Goal: Task Accomplishment & Management: Use online tool/utility

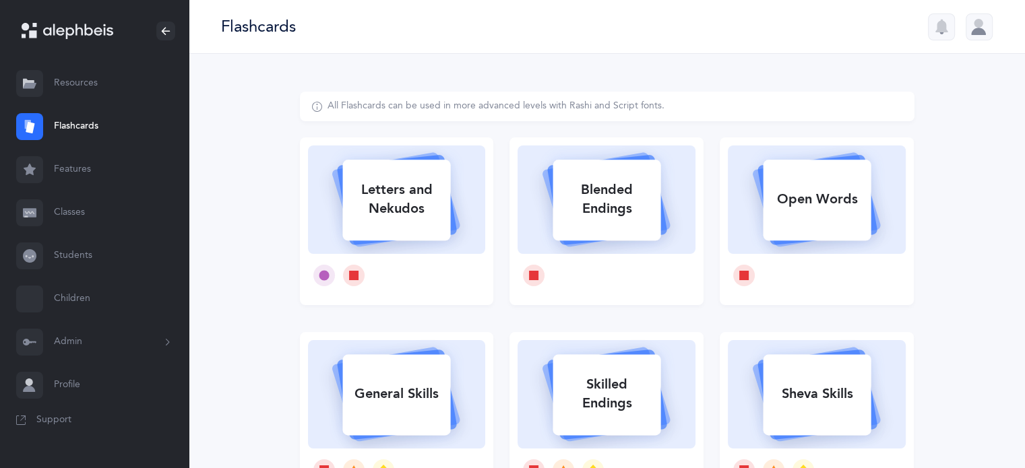
click at [77, 213] on link "Classes" at bounding box center [94, 212] width 189 height 43
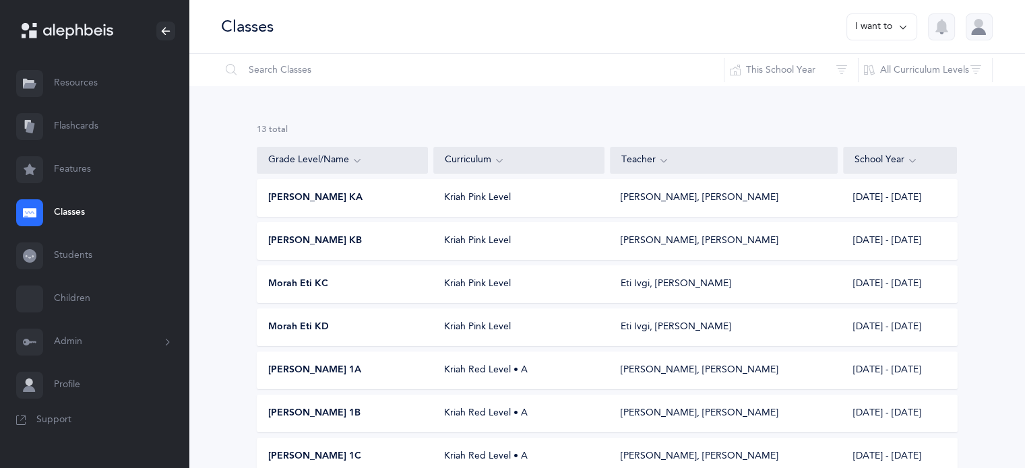
click at [313, 325] on span "Morah Eti KD" at bounding box center [298, 327] width 61 height 13
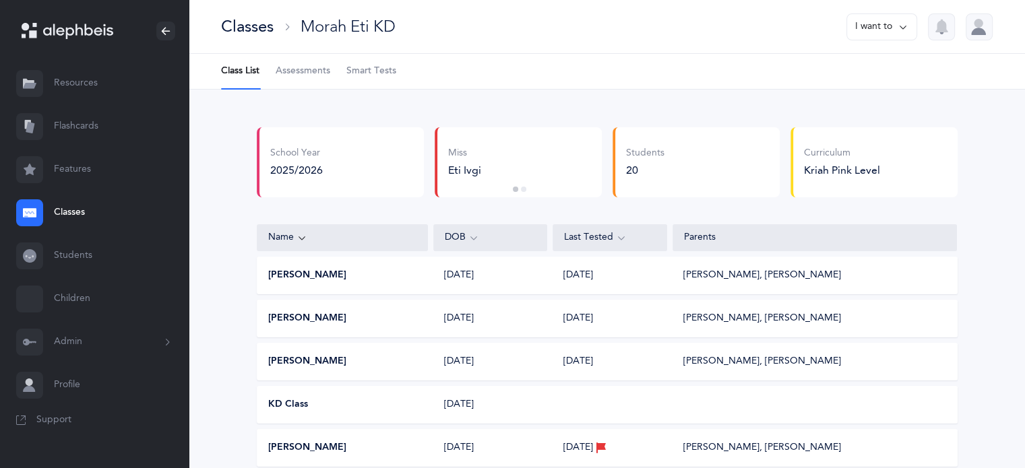
click at [375, 66] on span "Smart Tests" at bounding box center [371, 71] width 50 height 13
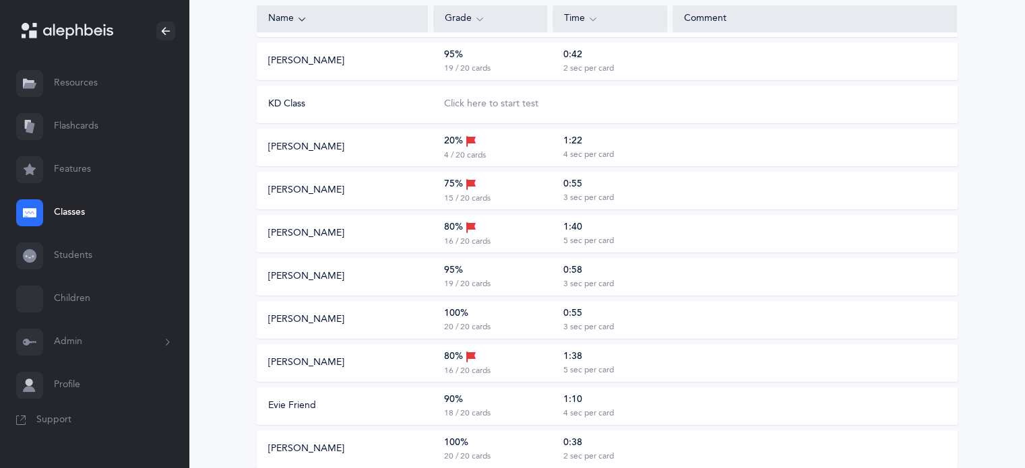
scroll to position [674, 0]
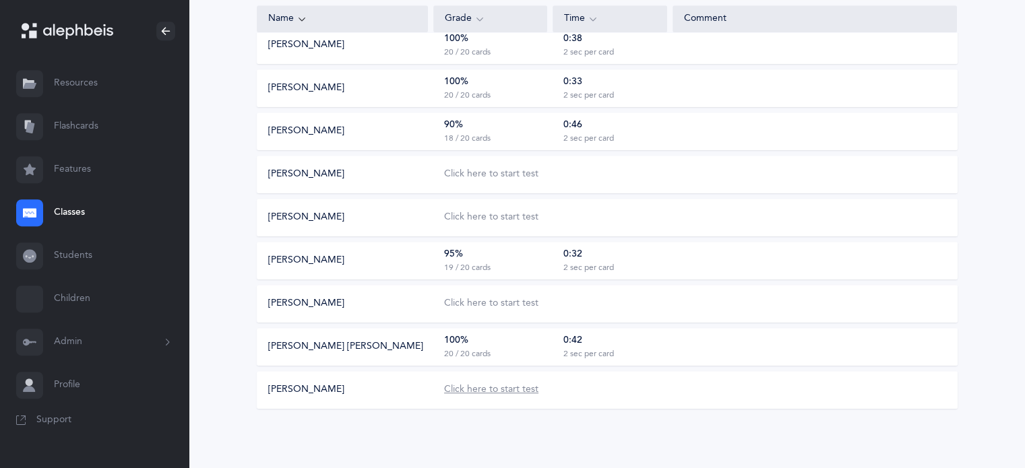
click at [487, 389] on div "Click here to start test" at bounding box center [491, 389] width 94 height 13
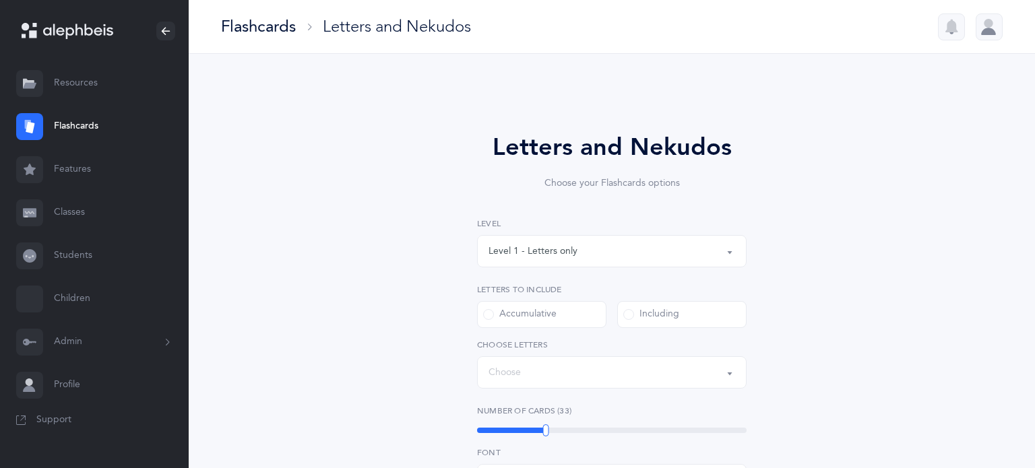
select select
select select "single"
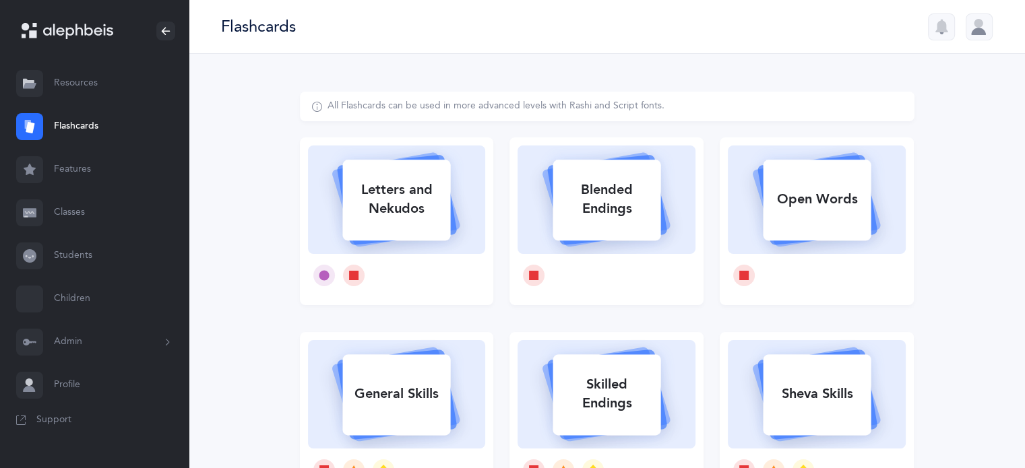
click at [70, 212] on link "Classes" at bounding box center [94, 212] width 189 height 43
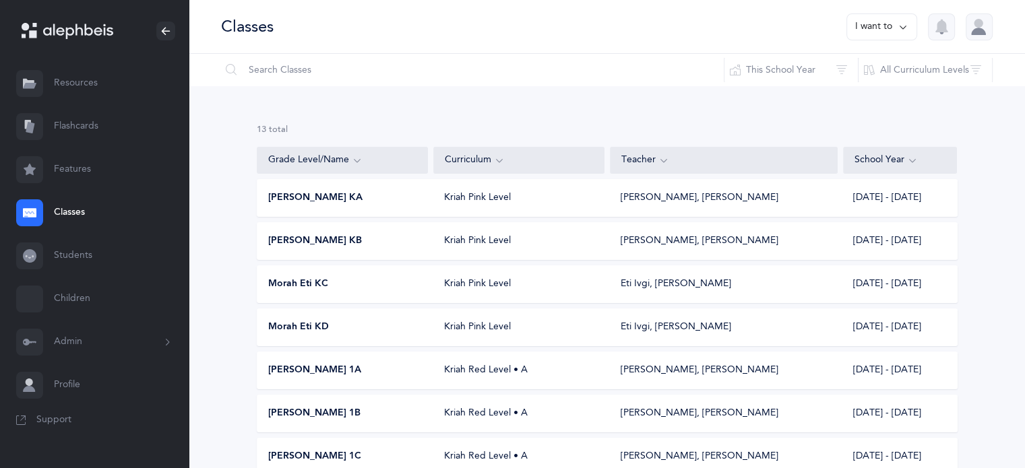
click at [302, 323] on span "Morah Eti KD" at bounding box center [298, 327] width 61 height 13
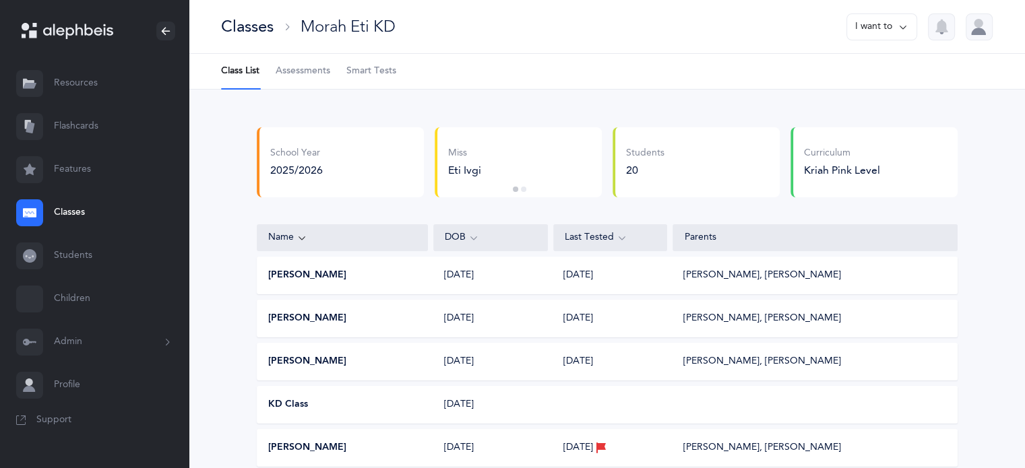
click at [293, 65] on span "Assessments" at bounding box center [303, 71] width 55 height 13
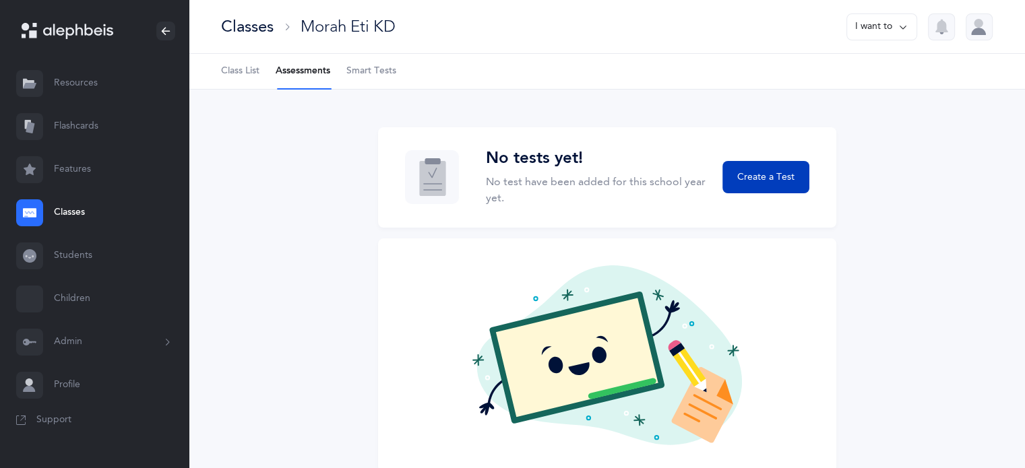
click at [784, 175] on span "Create a Test" at bounding box center [765, 177] width 57 height 14
click at [768, 179] on span "Create a Test" at bounding box center [765, 177] width 57 height 14
click at [761, 175] on span "Create a Test" at bounding box center [765, 177] width 57 height 14
click at [768, 173] on span "Create a Test" at bounding box center [765, 177] width 57 height 14
drag, startPoint x: 768, startPoint y: 172, endPoint x: 768, endPoint y: 162, distance: 9.4
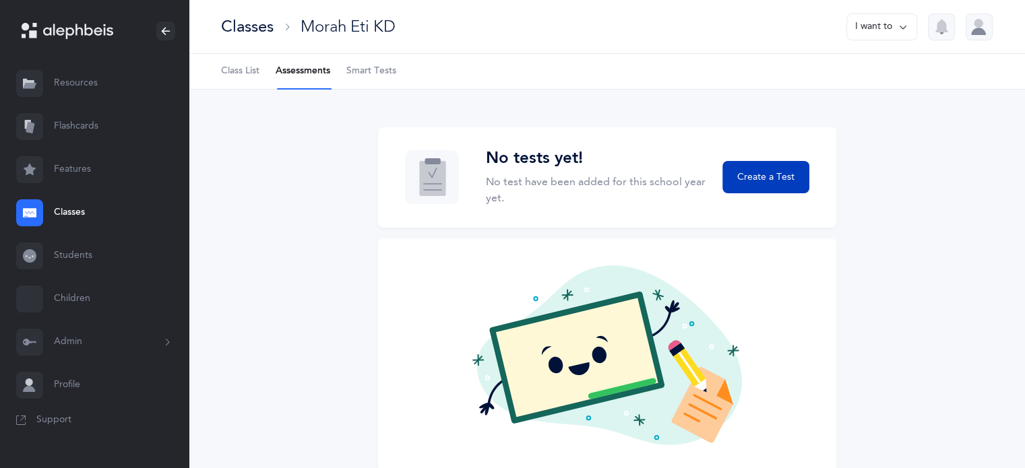
click at [768, 162] on button "Create a Test" at bounding box center [765, 177] width 86 height 32
click at [768, 165] on button "Create a Test" at bounding box center [765, 177] width 86 height 32
drag, startPoint x: 776, startPoint y: 180, endPoint x: 776, endPoint y: 170, distance: 9.4
click at [776, 173] on span "Create a Test" at bounding box center [765, 177] width 57 height 14
click at [372, 71] on span "Smart Tests" at bounding box center [371, 71] width 50 height 13
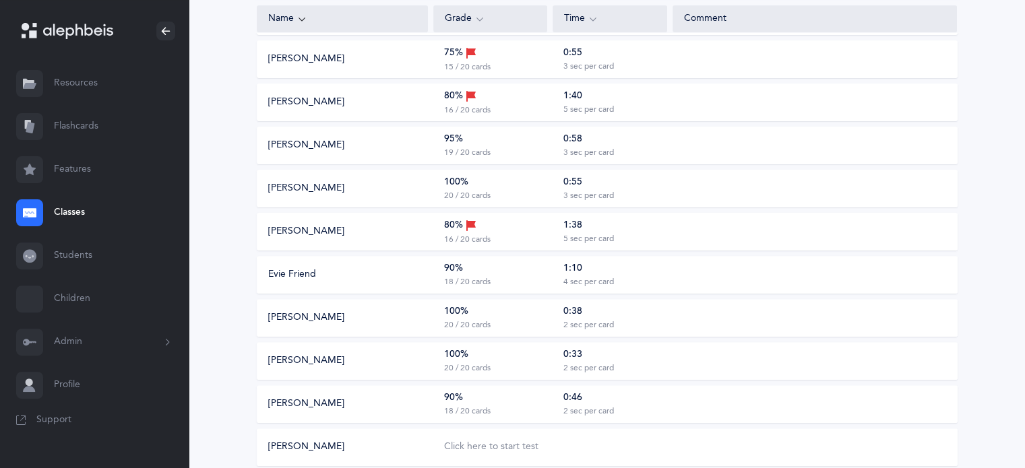
scroll to position [674, 0]
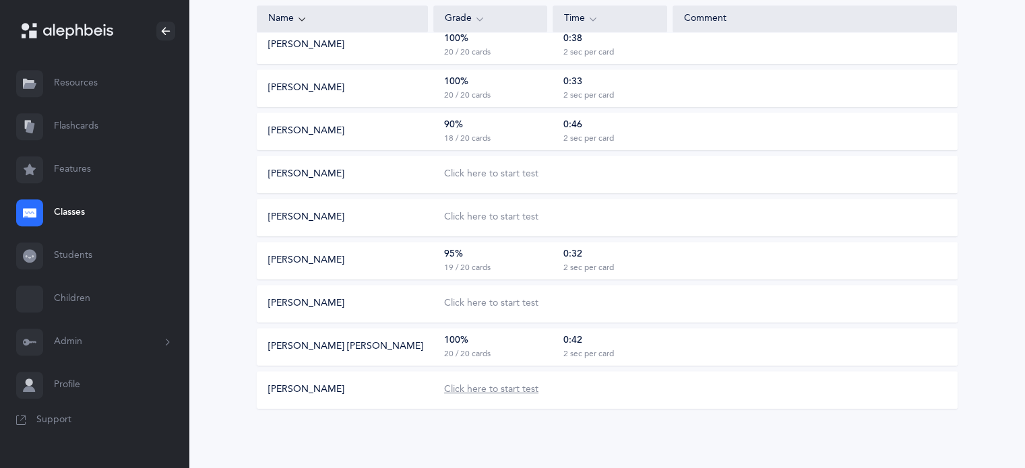
click at [486, 389] on div "Click here to start test" at bounding box center [491, 389] width 94 height 13
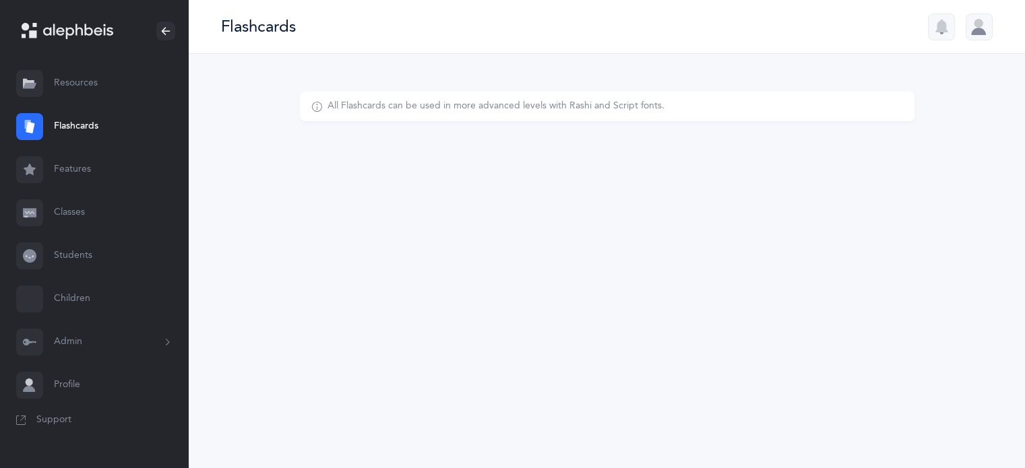
select select
select select "single"
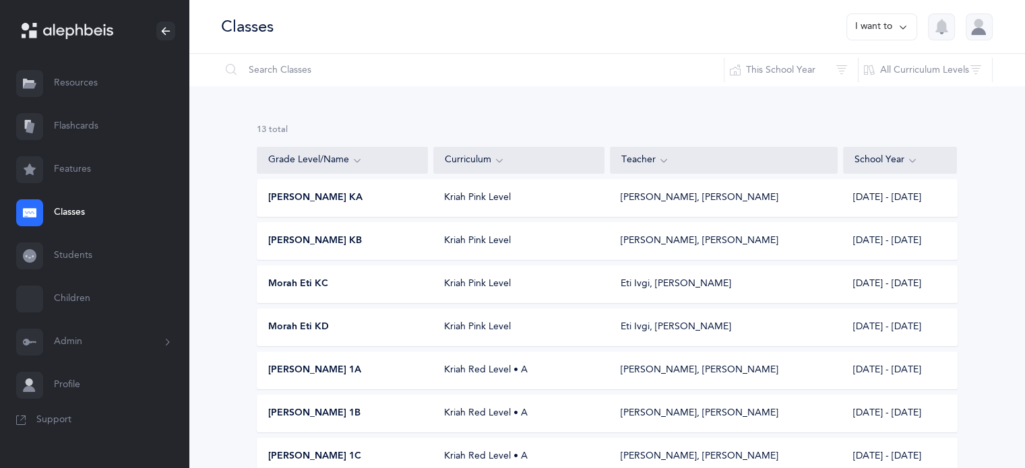
click at [900, 24] on icon at bounding box center [903, 27] width 11 height 15
click at [302, 199] on span "[PERSON_NAME] KA" at bounding box center [315, 197] width 94 height 13
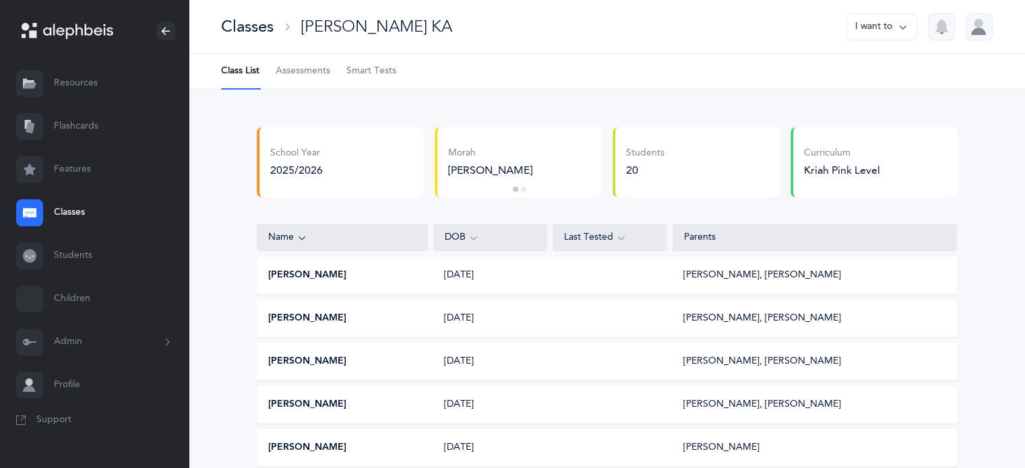
click at [908, 26] on button "I want to" at bounding box center [881, 26] width 71 height 27
click at [297, 66] on span "Assessments" at bounding box center [303, 71] width 55 height 13
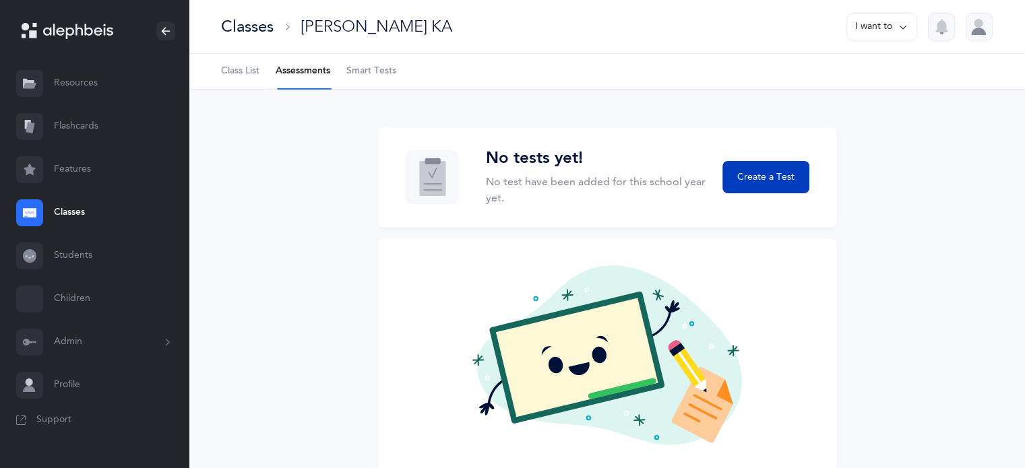
click at [747, 177] on span "Create a Test" at bounding box center [765, 177] width 57 height 14
click at [784, 177] on span "Create a Test" at bounding box center [765, 177] width 57 height 14
drag, startPoint x: 784, startPoint y: 177, endPoint x: 782, endPoint y: 166, distance: 10.2
click at [784, 174] on span "Create a Test" at bounding box center [765, 177] width 57 height 14
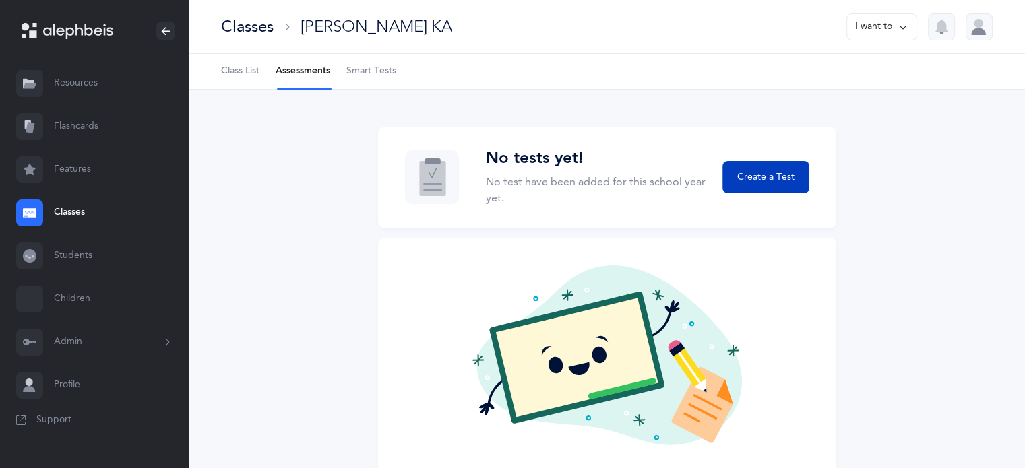
click at [746, 175] on span "Create a Test" at bounding box center [765, 177] width 57 height 14
click at [750, 175] on span "Create a Test" at bounding box center [765, 177] width 57 height 14
click at [904, 28] on icon at bounding box center [903, 27] width 11 height 15
click at [747, 177] on span "Create a Test" at bounding box center [765, 177] width 57 height 14
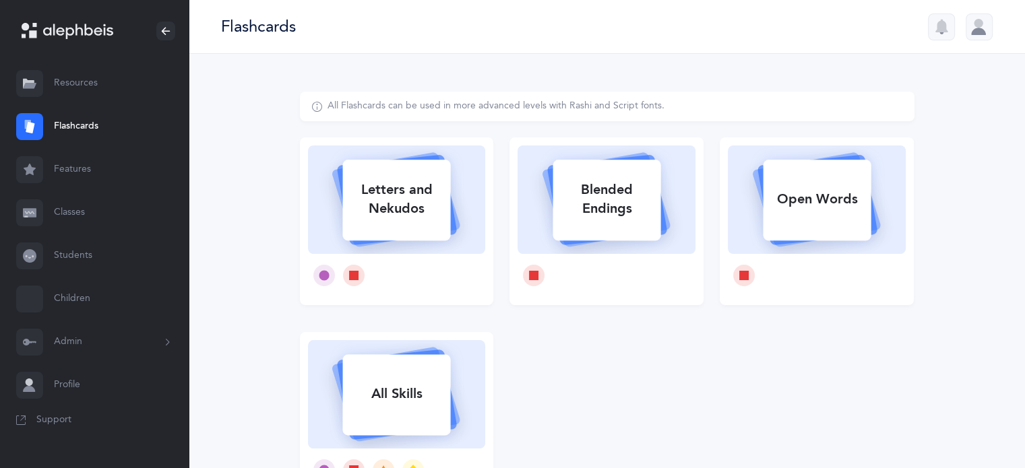
select select
select select "single"
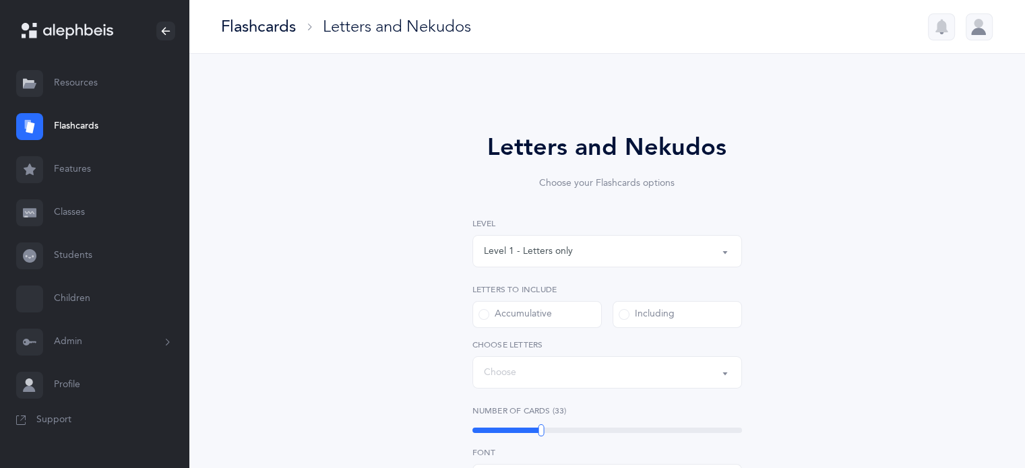
select select "27"
click at [71, 210] on link "Classes" at bounding box center [94, 212] width 189 height 43
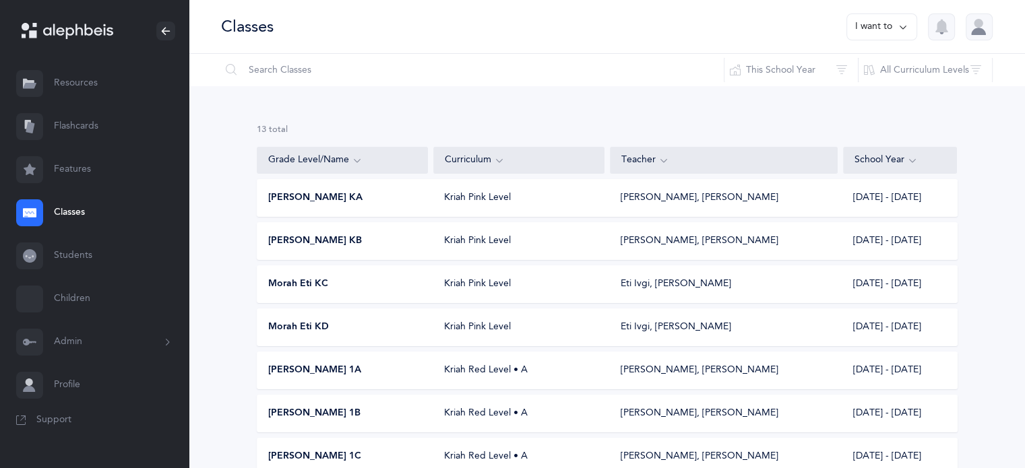
click at [313, 324] on span "Morah Eti KD" at bounding box center [298, 327] width 61 height 13
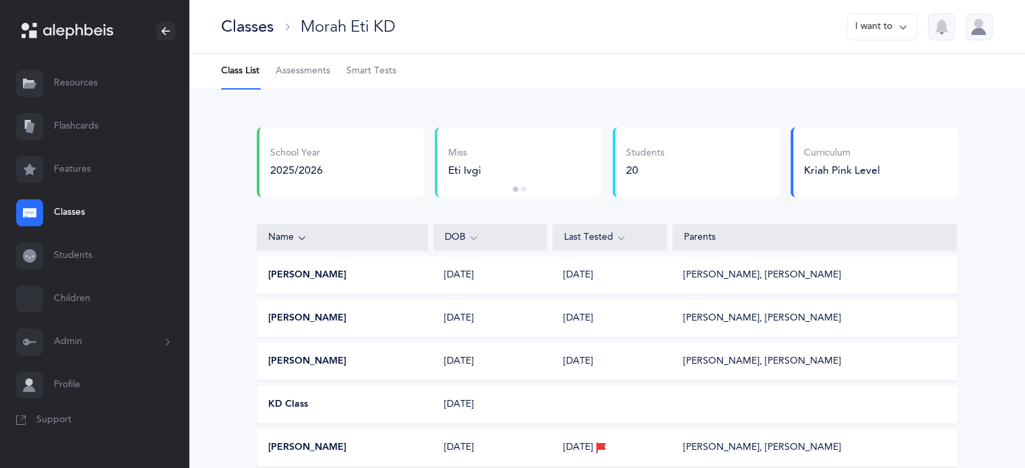
click at [375, 72] on span "Smart Tests" at bounding box center [371, 71] width 50 height 13
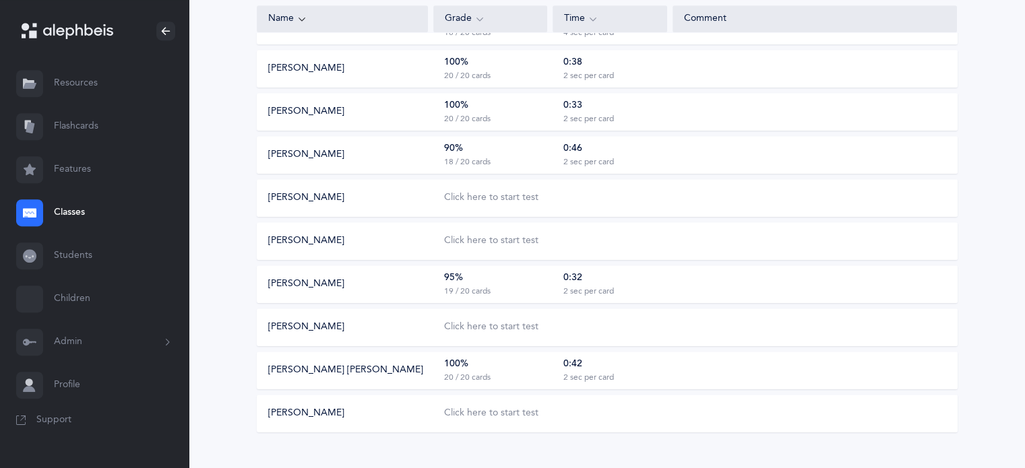
scroll to position [674, 0]
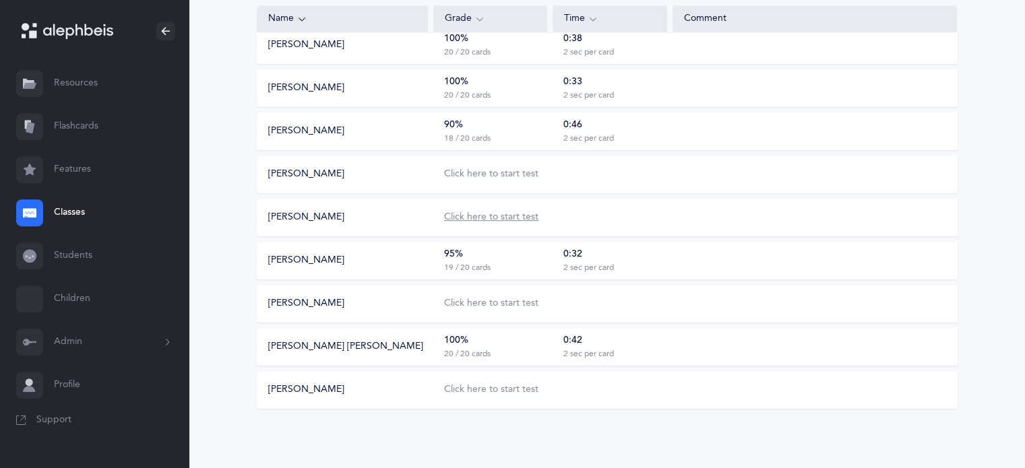
click at [472, 220] on div "Click here to start test" at bounding box center [491, 217] width 94 height 13
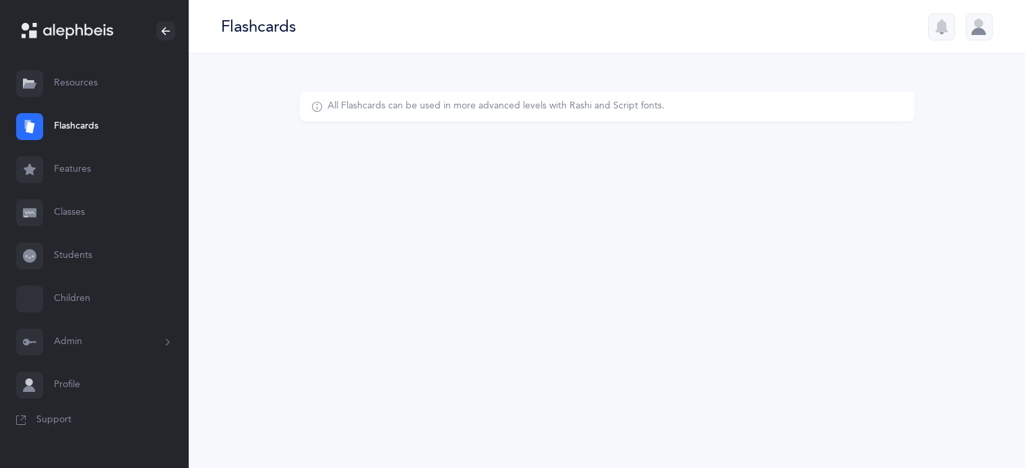
select select
select select "single"
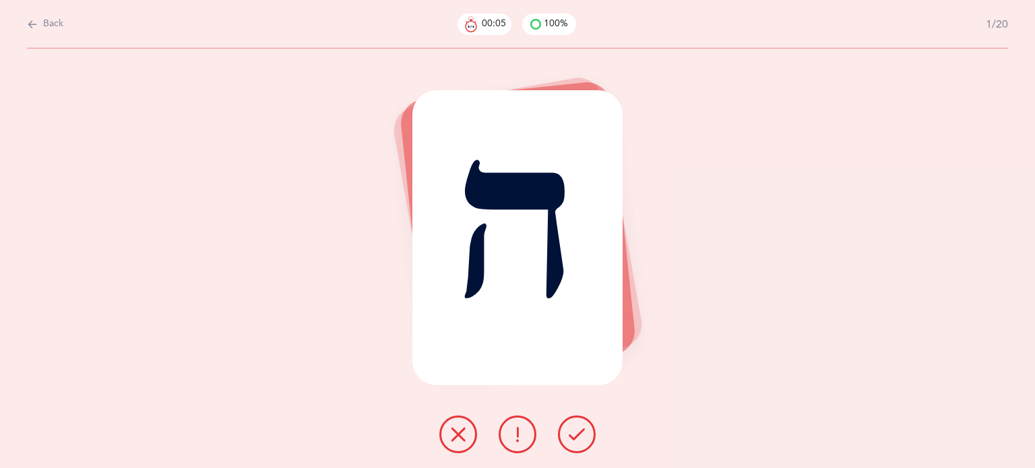
click at [574, 433] on icon at bounding box center [577, 435] width 16 height 16
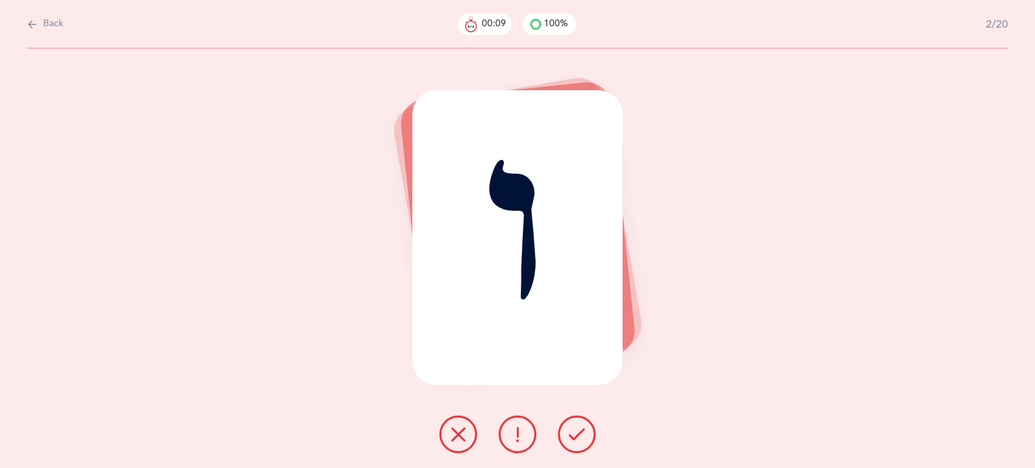
click at [454, 438] on icon at bounding box center [458, 435] width 16 height 16
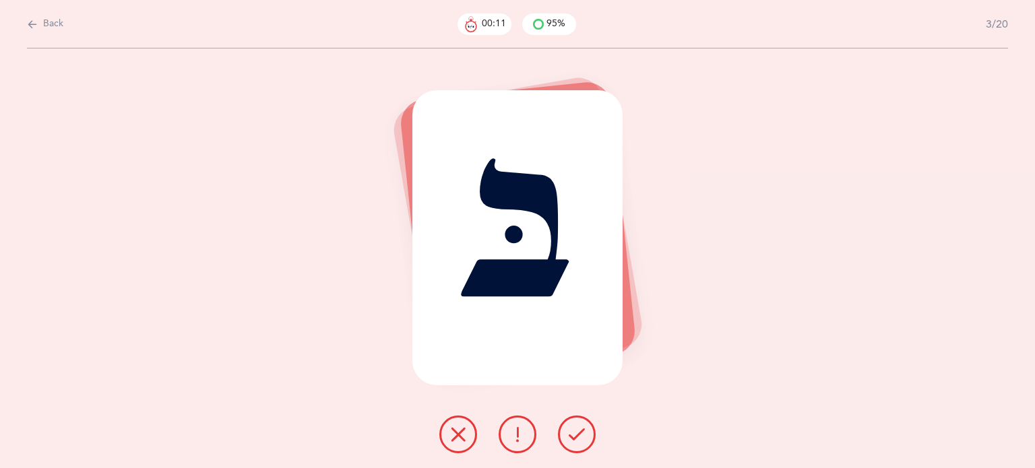
click at [576, 433] on icon at bounding box center [577, 435] width 16 height 16
click at [579, 432] on icon at bounding box center [577, 435] width 16 height 16
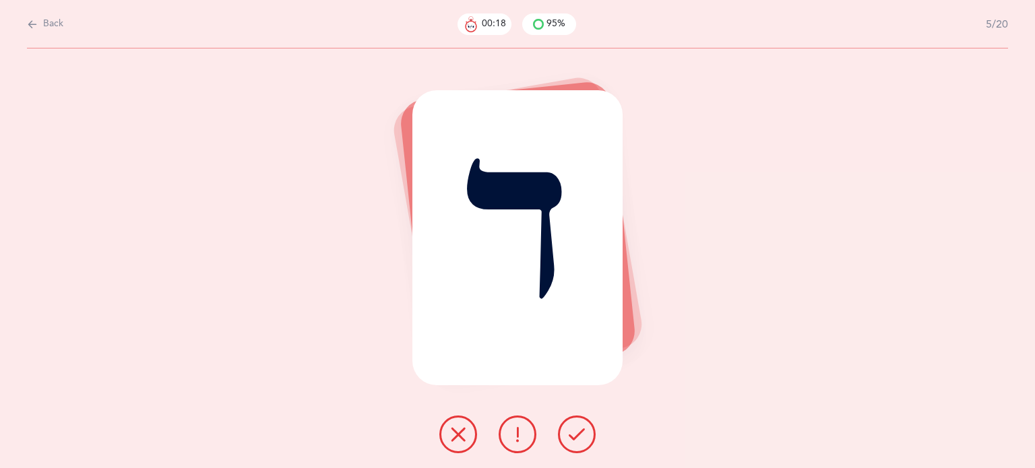
click at [580, 433] on icon at bounding box center [577, 435] width 16 height 16
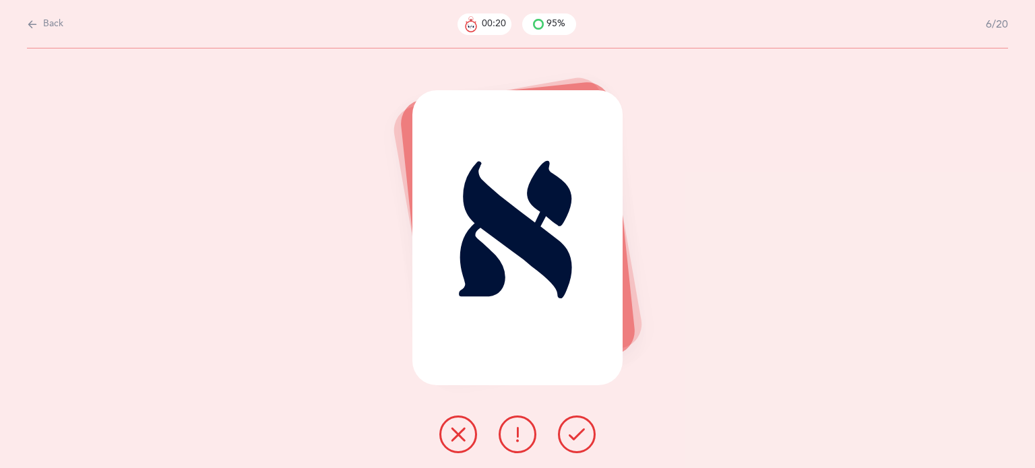
click at [580, 433] on icon at bounding box center [577, 435] width 16 height 16
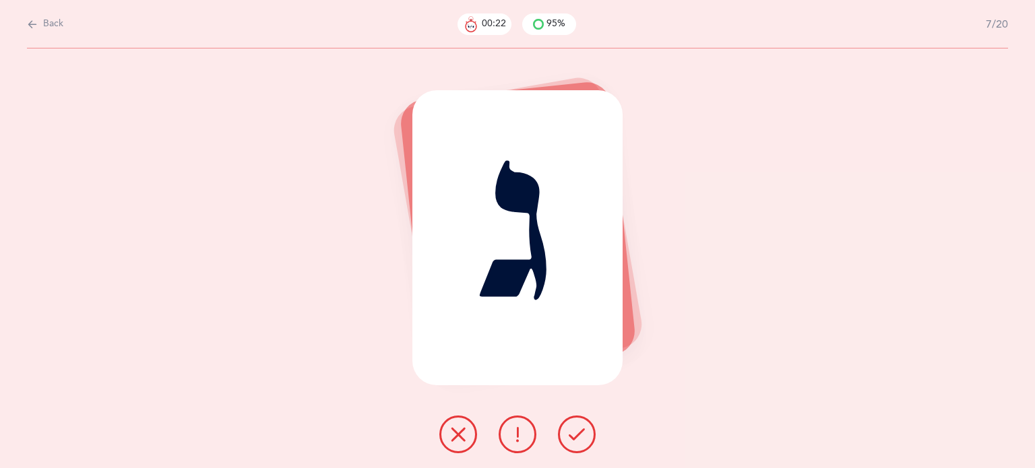
click at [580, 432] on icon at bounding box center [577, 435] width 16 height 16
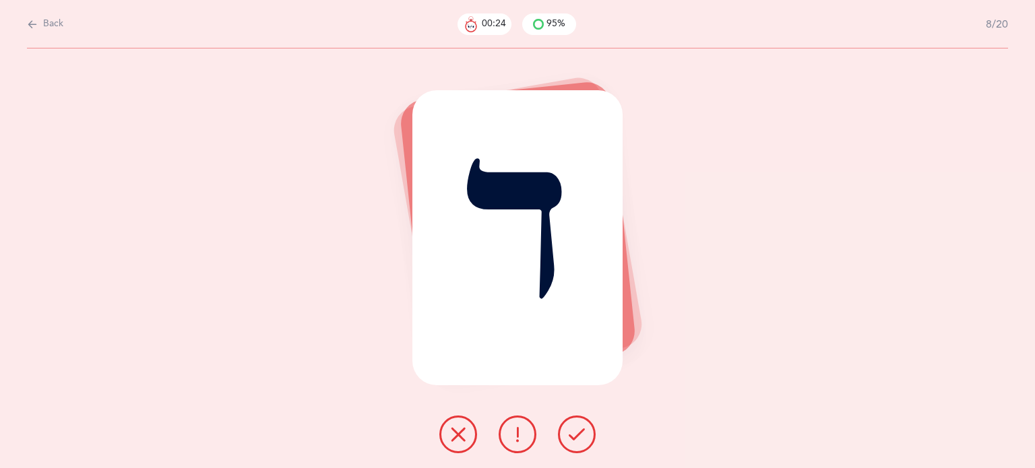
click at [578, 435] on icon at bounding box center [577, 435] width 16 height 16
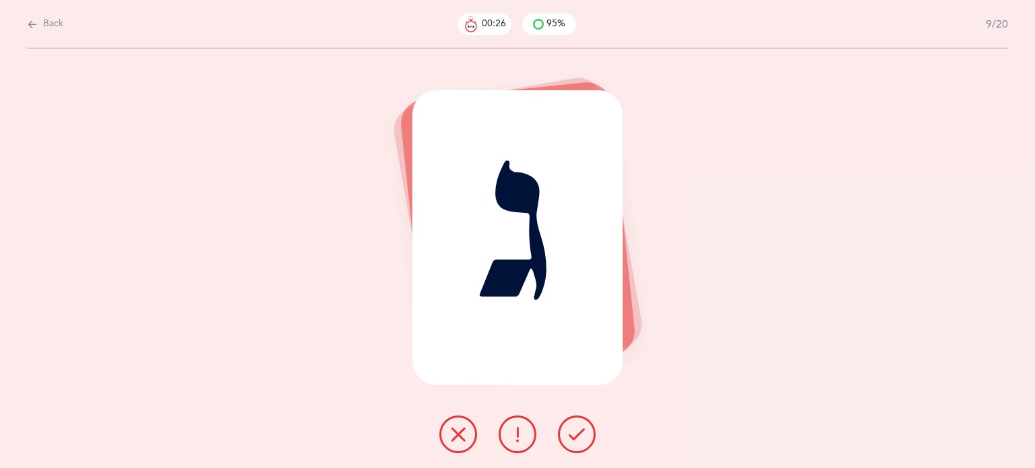
click at [578, 435] on icon at bounding box center [577, 435] width 16 height 16
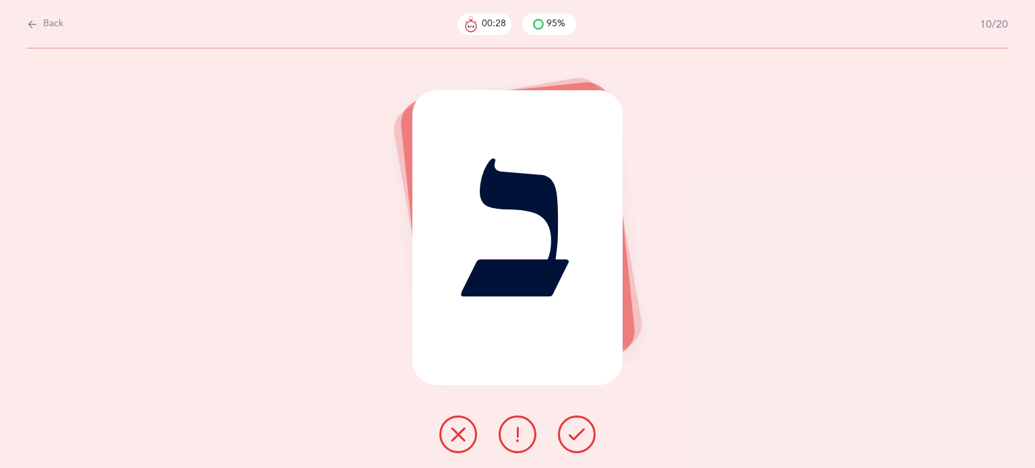
click at [578, 435] on icon at bounding box center [577, 435] width 16 height 16
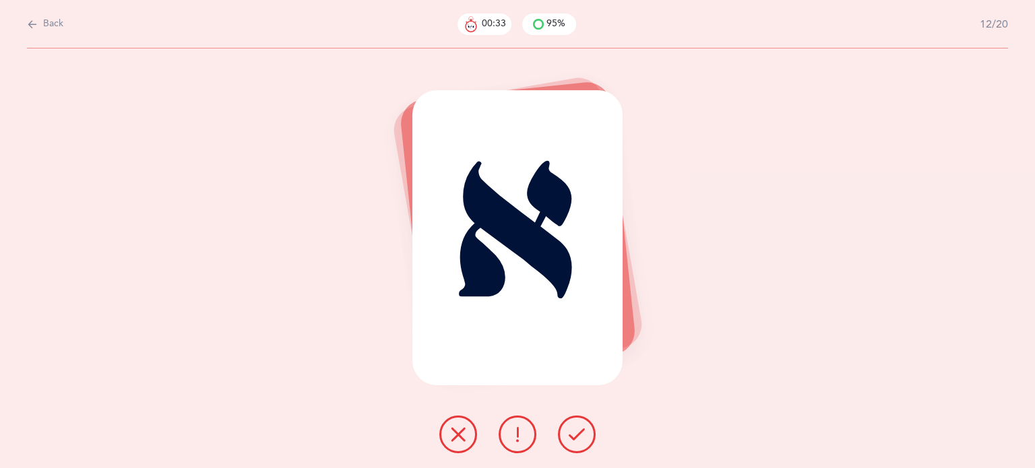
click at [578, 431] on icon at bounding box center [577, 435] width 16 height 16
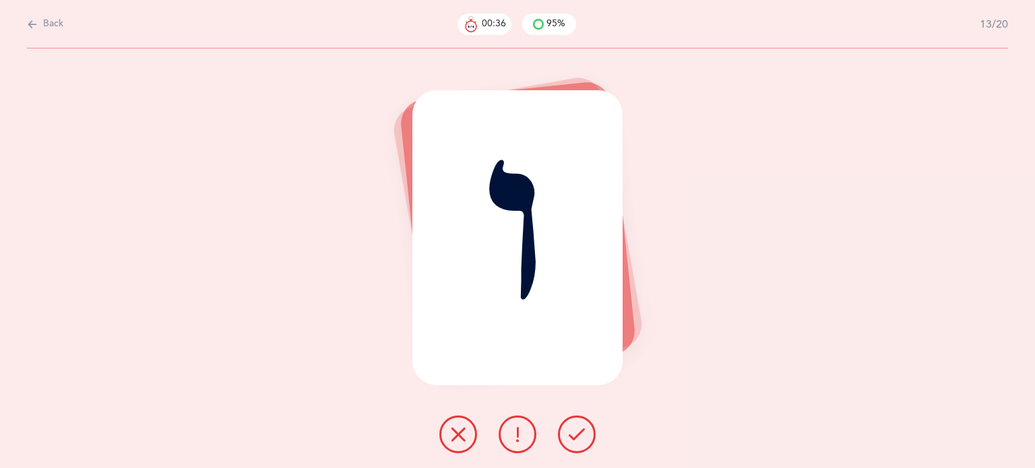
click at [451, 435] on icon at bounding box center [458, 435] width 16 height 16
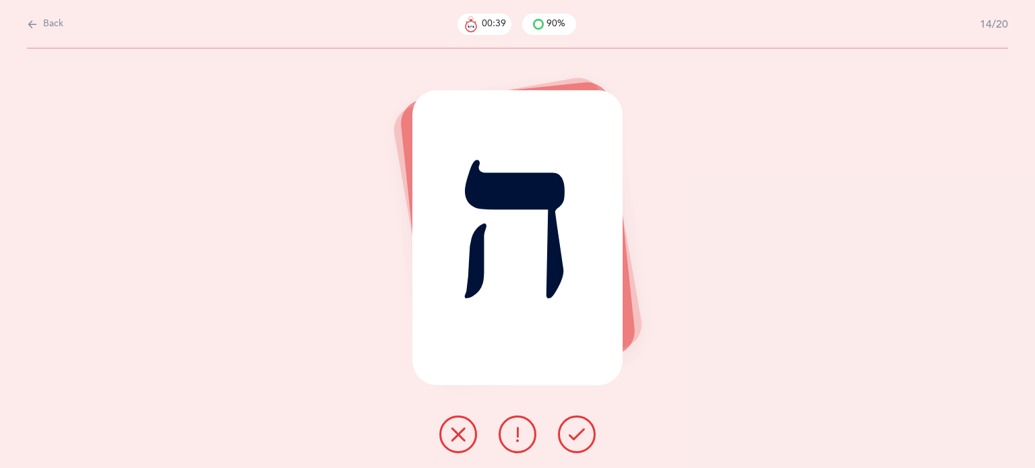
click at [569, 435] on icon at bounding box center [577, 435] width 16 height 16
click at [571, 433] on icon at bounding box center [577, 435] width 16 height 16
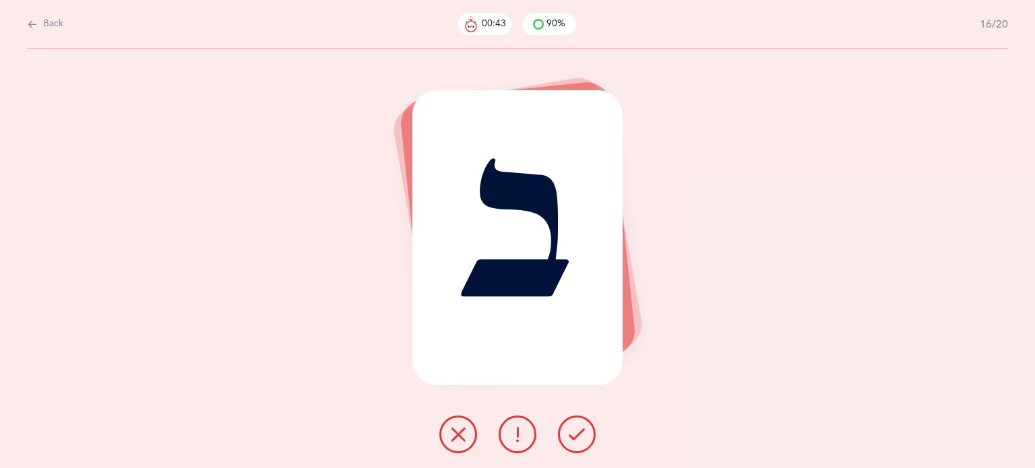
click at [574, 425] on button at bounding box center [577, 435] width 38 height 38
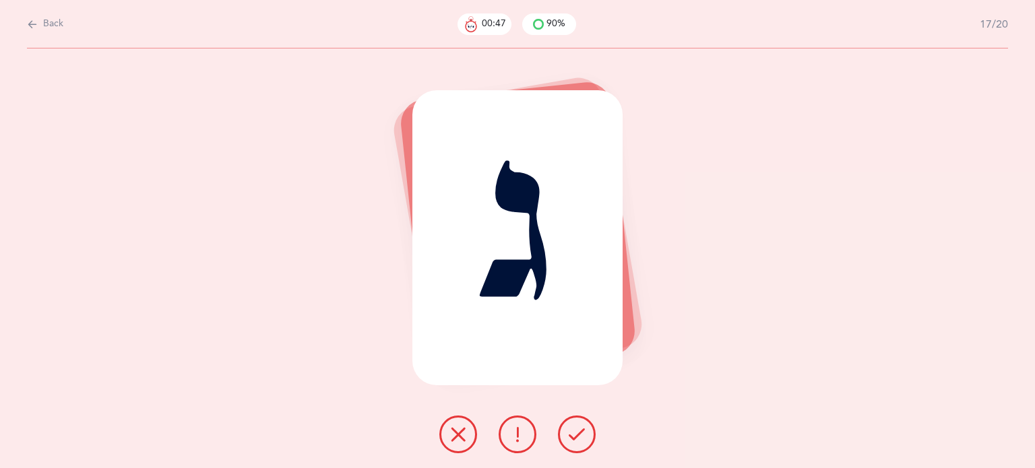
click at [577, 433] on icon at bounding box center [577, 435] width 16 height 16
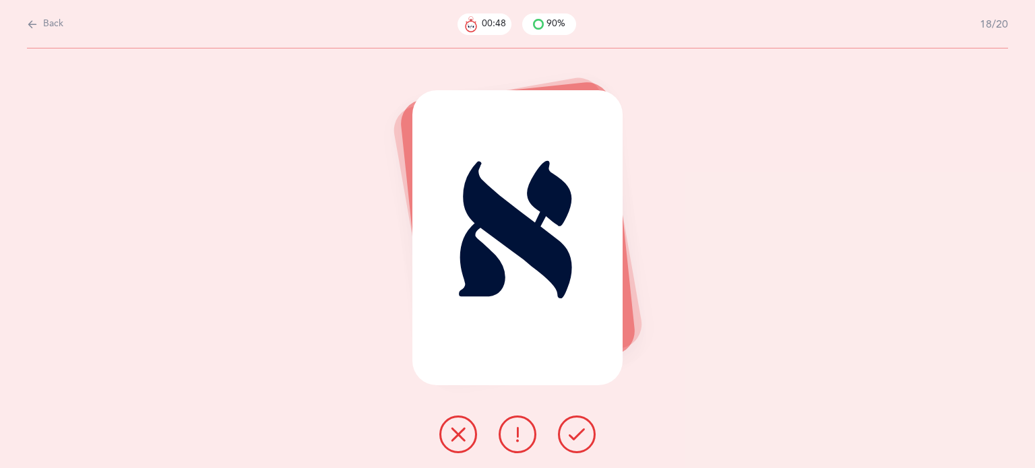
click at [572, 425] on button at bounding box center [577, 435] width 38 height 38
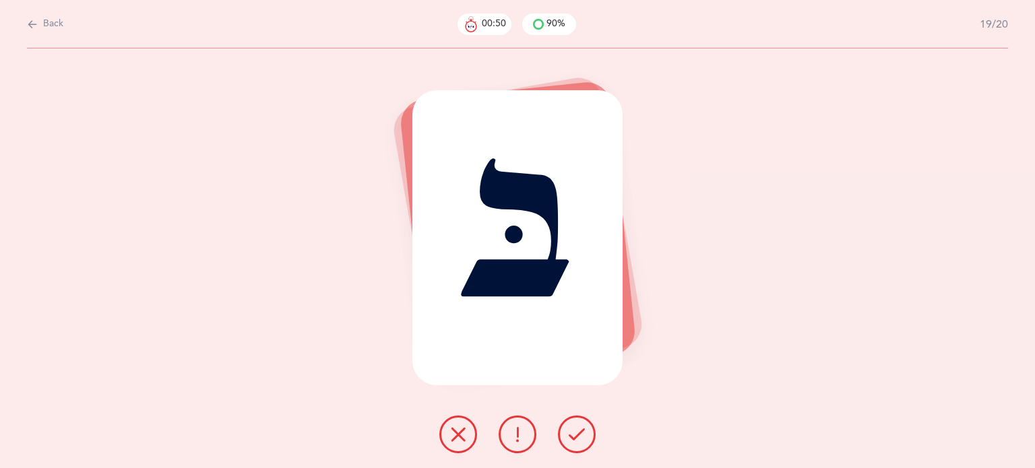
click at [571, 425] on button at bounding box center [577, 435] width 38 height 38
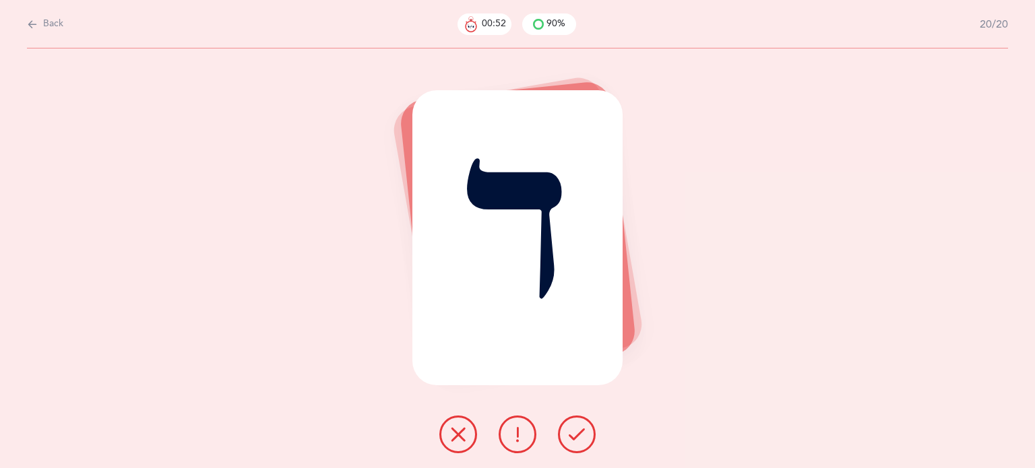
click at [575, 430] on icon at bounding box center [577, 435] width 16 height 16
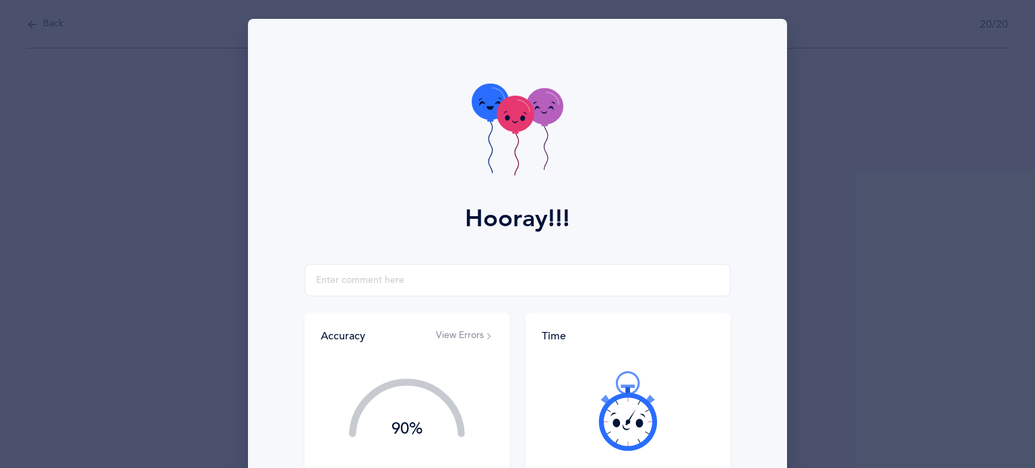
click at [588, 433] on icon at bounding box center [628, 411] width 81 height 81
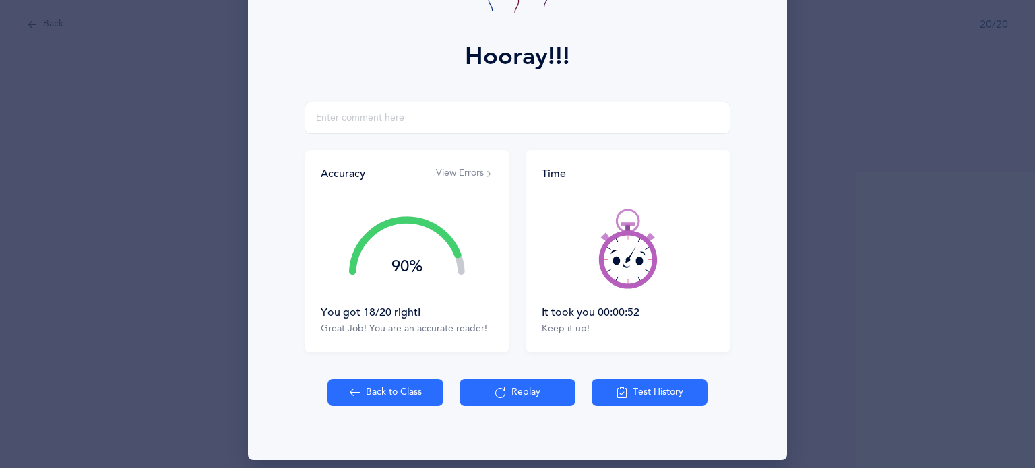
scroll to position [173, 0]
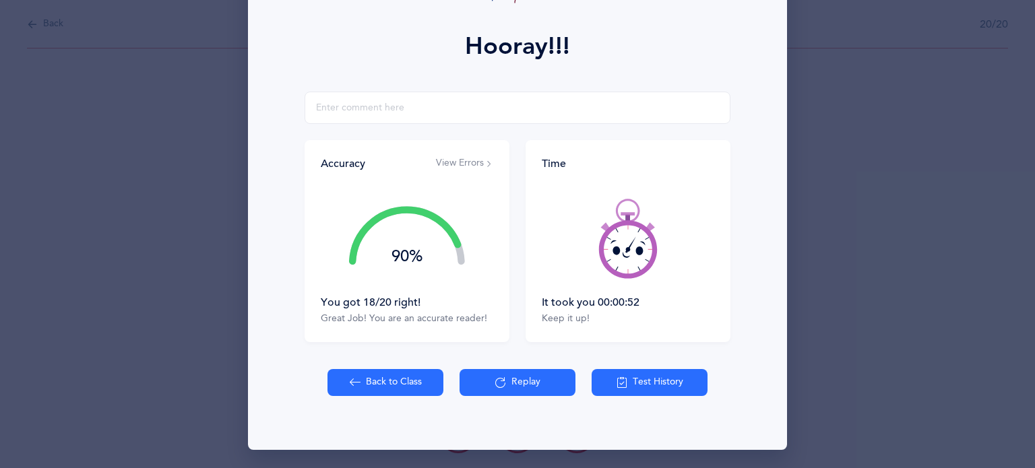
click at [467, 164] on button "View Errors" at bounding box center [464, 163] width 57 height 13
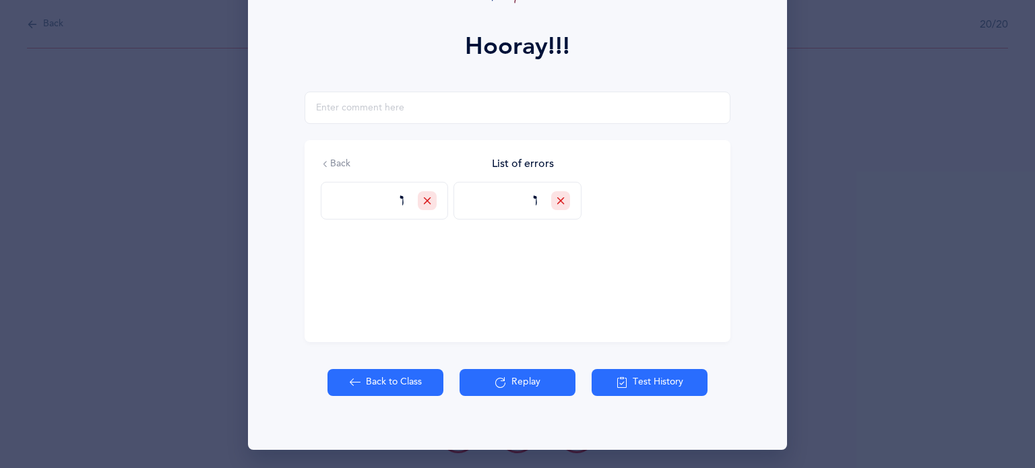
click at [399, 385] on button "Back to Class" at bounding box center [386, 382] width 116 height 27
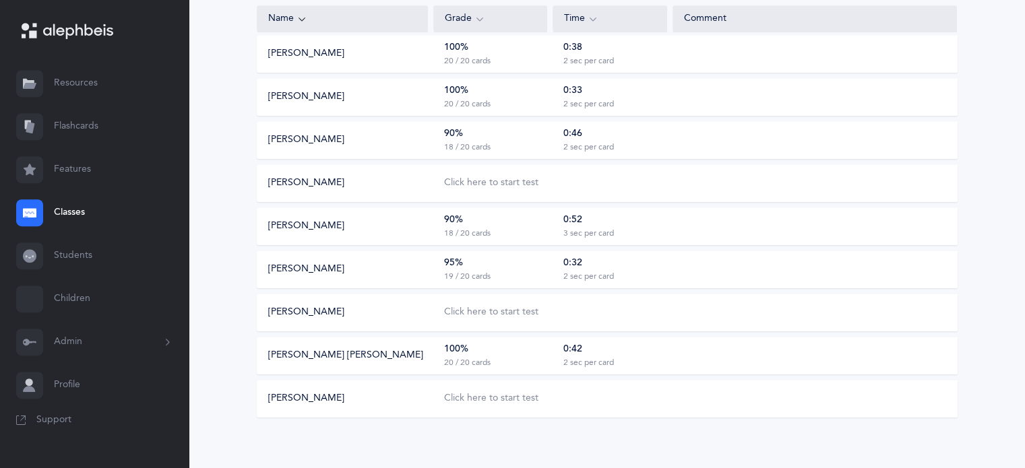
scroll to position [674, 0]
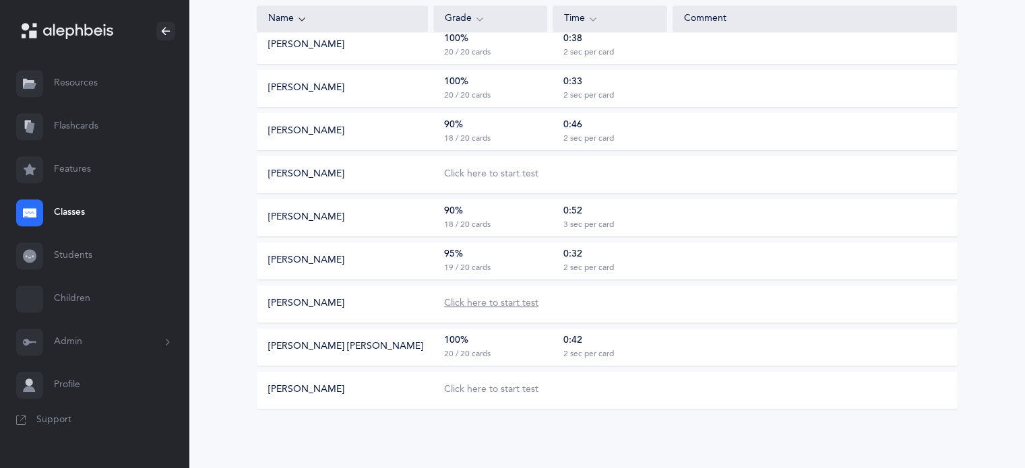
click at [478, 302] on div "Click here to start test" at bounding box center [491, 303] width 94 height 13
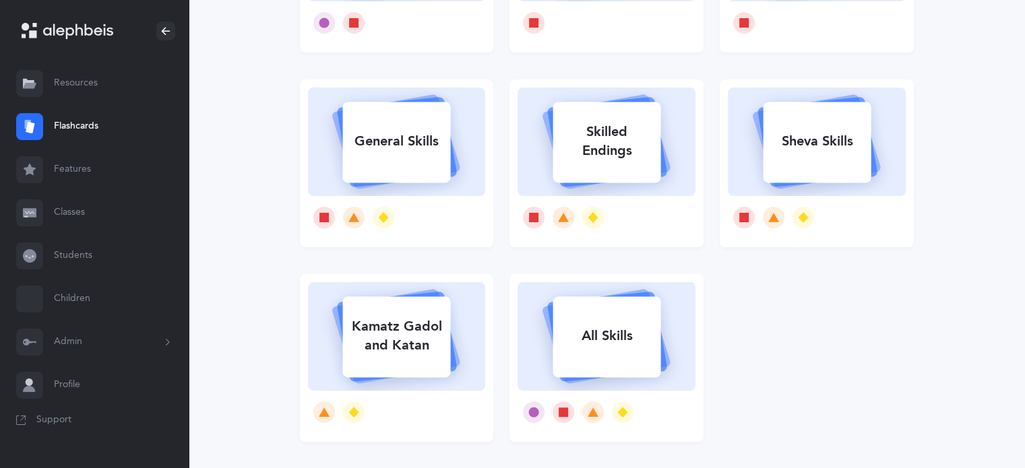
scroll to position [270, 0]
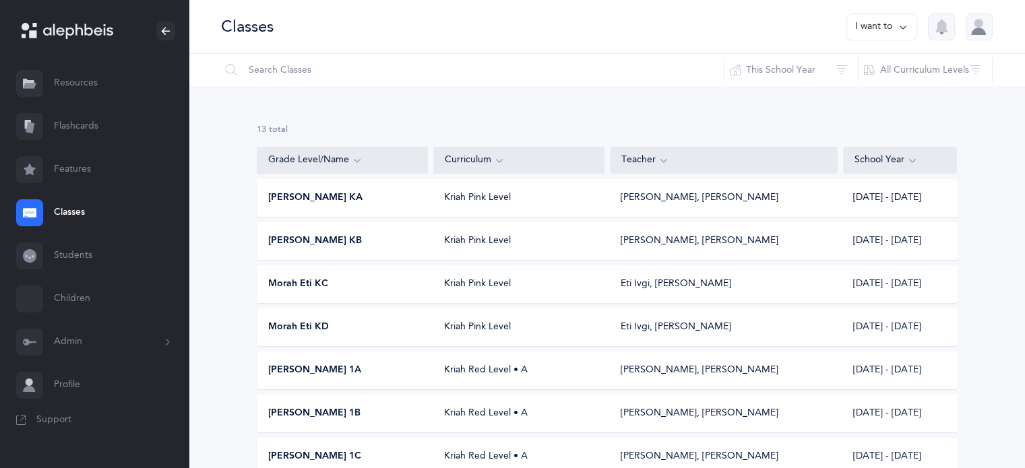
click at [323, 328] on span "Morah Eti KD" at bounding box center [298, 327] width 61 height 13
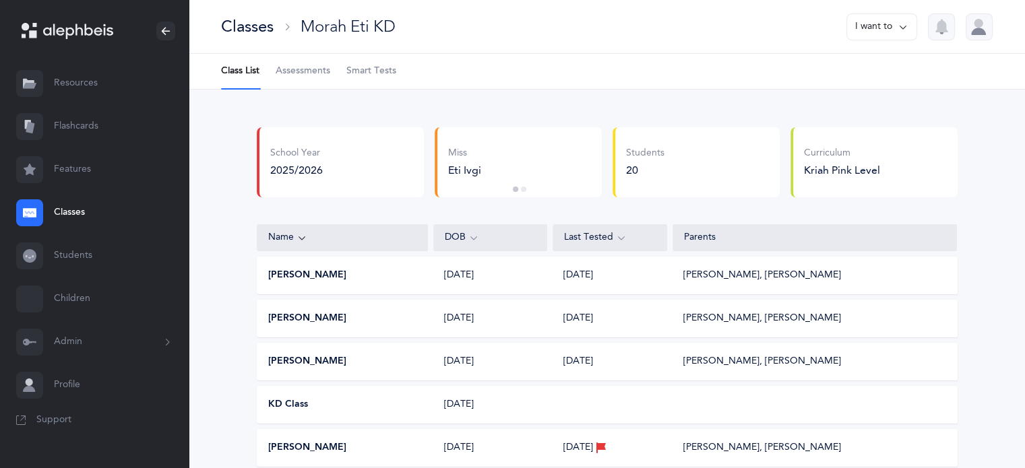
click at [380, 67] on span "Smart Tests" at bounding box center [371, 71] width 50 height 13
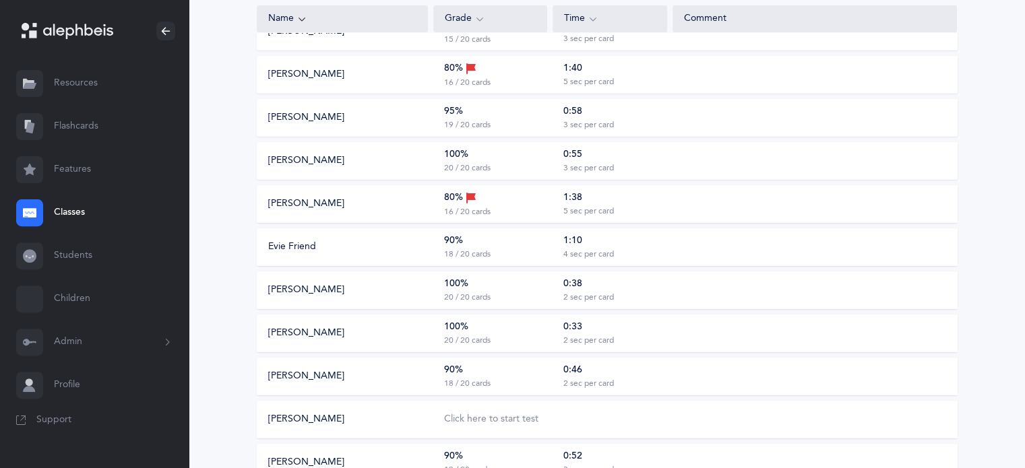
scroll to position [674, 0]
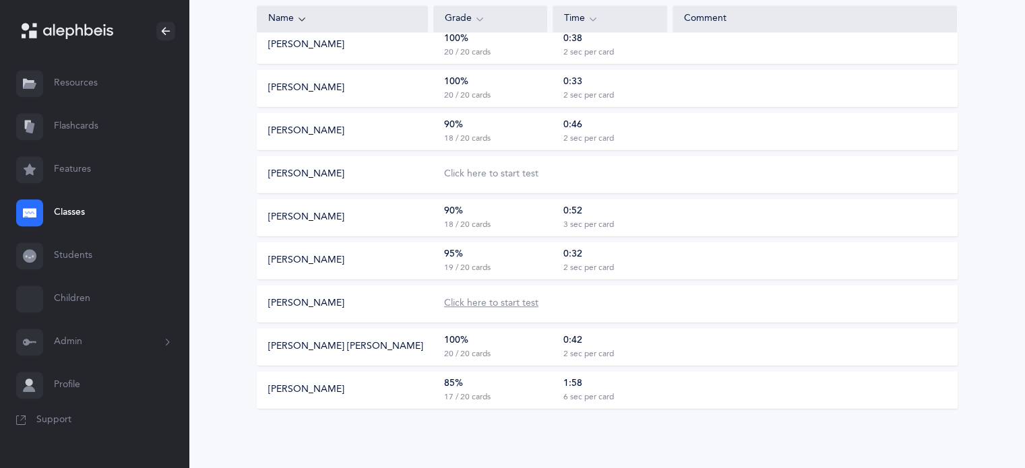
click at [469, 304] on div "Click here to start test" at bounding box center [491, 303] width 94 height 13
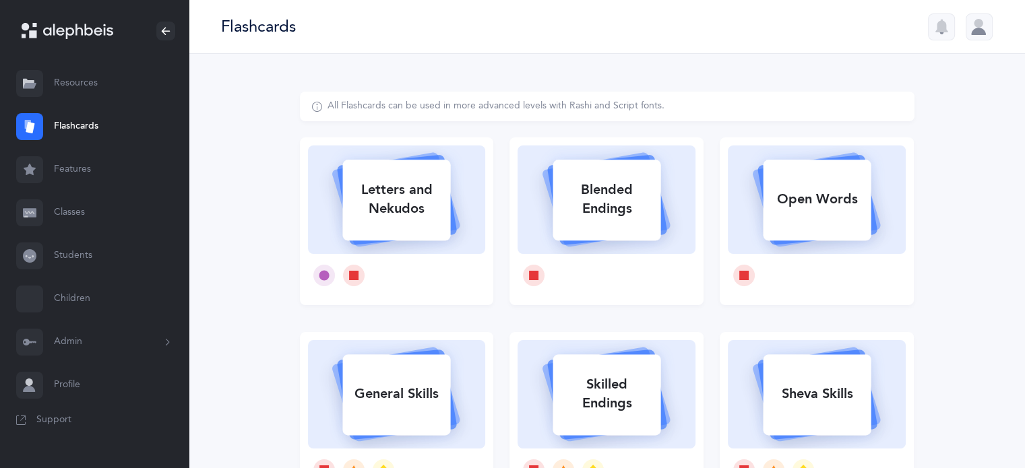
click at [975, 32] on div at bounding box center [979, 26] width 27 height 27
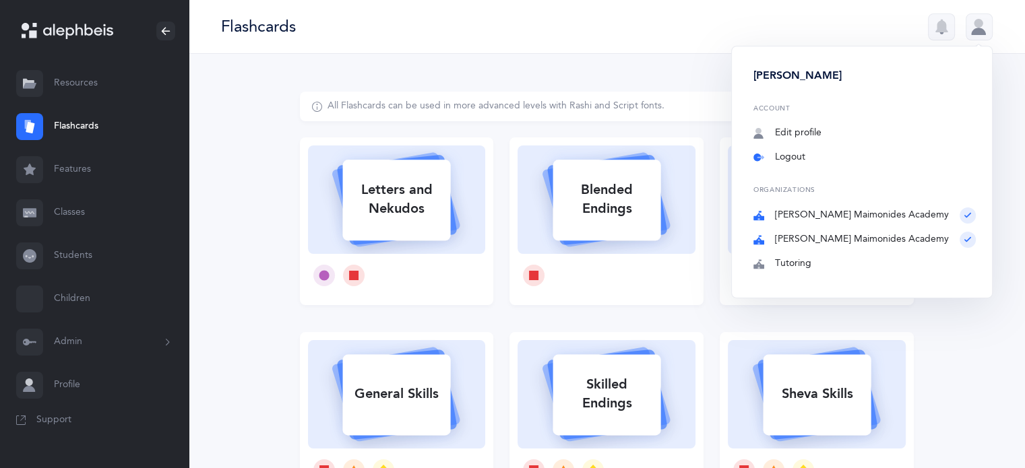
click at [863, 161] on link "Logout" at bounding box center [864, 157] width 222 height 13
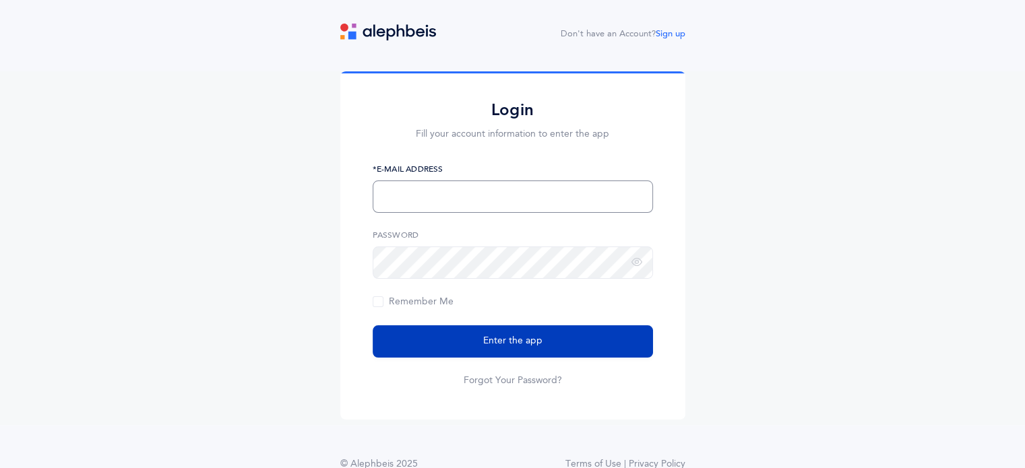
type input "[EMAIL_ADDRESS][PERSON_NAME][DOMAIN_NAME]"
click at [512, 344] on span "Enter the app" at bounding box center [512, 341] width 59 height 14
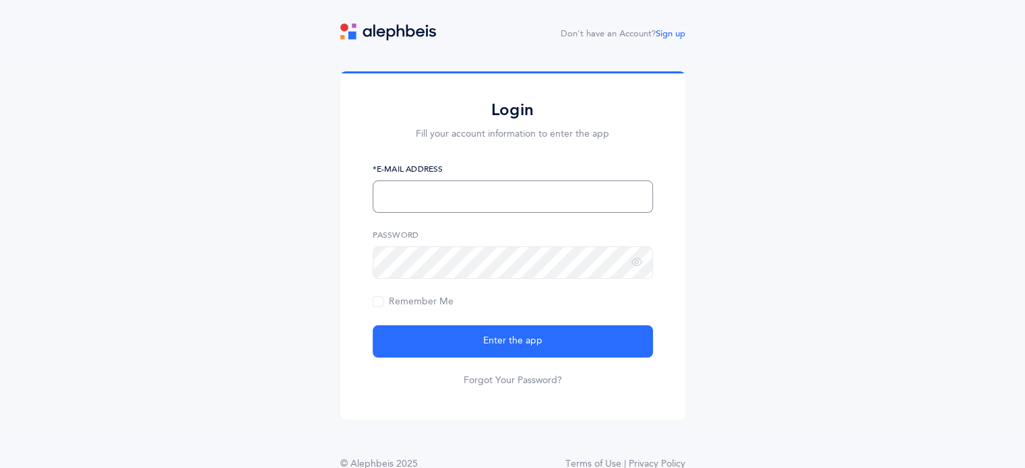
type input "[EMAIL_ADDRESS][PERSON_NAME][DOMAIN_NAME]"
click at [512, 344] on span "Enter the app" at bounding box center [512, 341] width 59 height 14
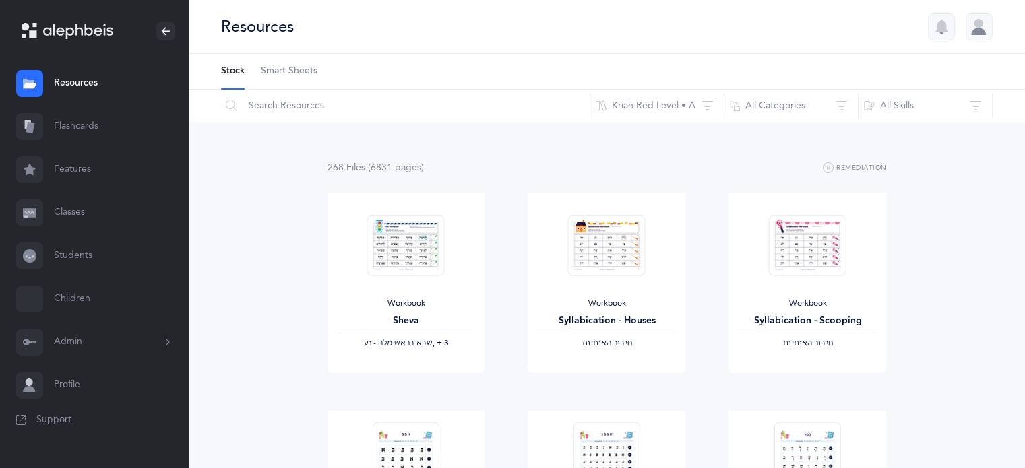
click at [80, 215] on link "Classes" at bounding box center [94, 212] width 189 height 43
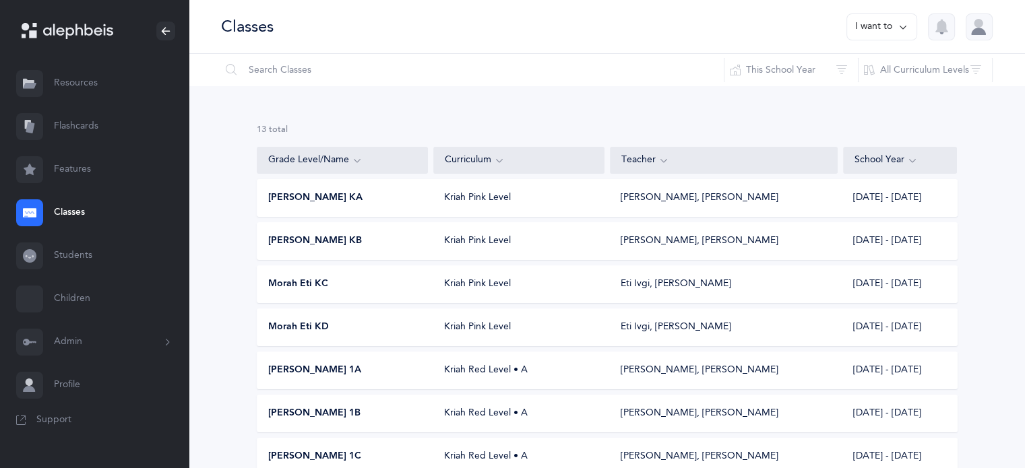
click at [404, 329] on div "Morah Eti KD" at bounding box center [342, 327] width 171 height 13
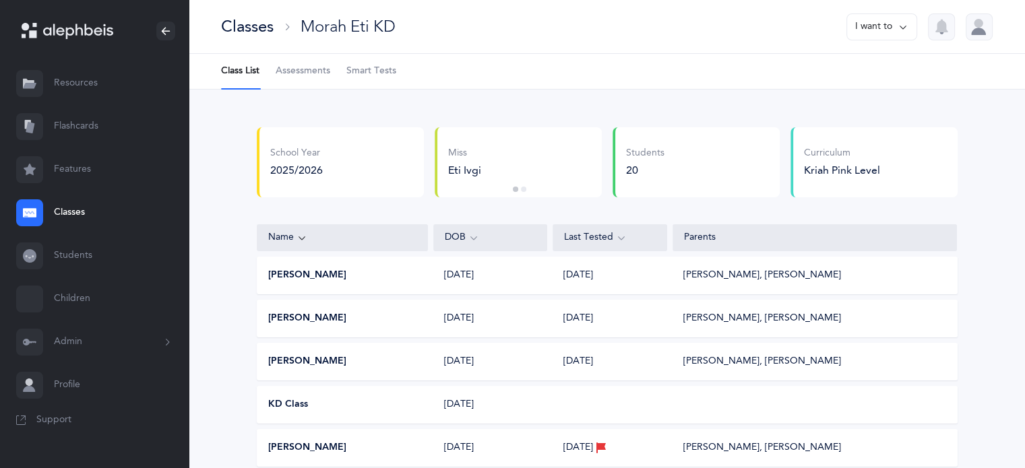
click at [309, 72] on span "Assessments" at bounding box center [303, 71] width 55 height 13
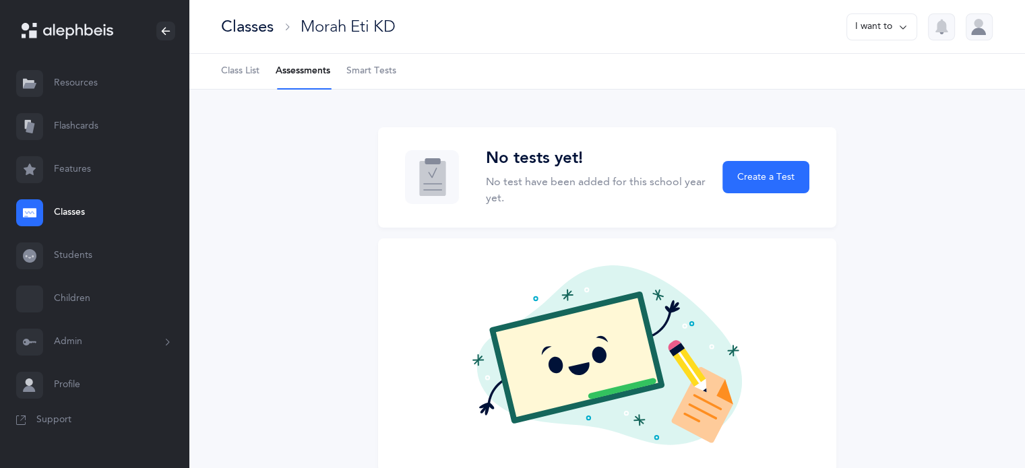
click at [380, 67] on span "Smart Tests" at bounding box center [371, 71] width 50 height 13
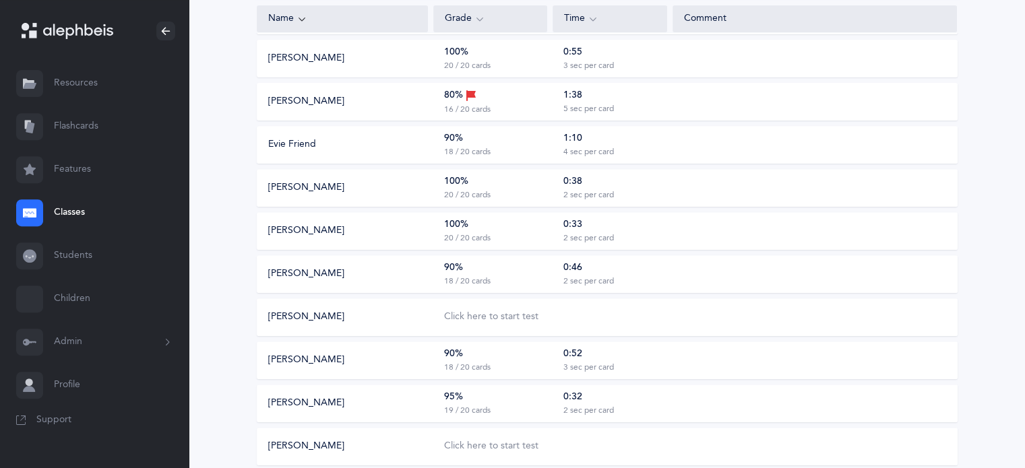
scroll to position [539, 0]
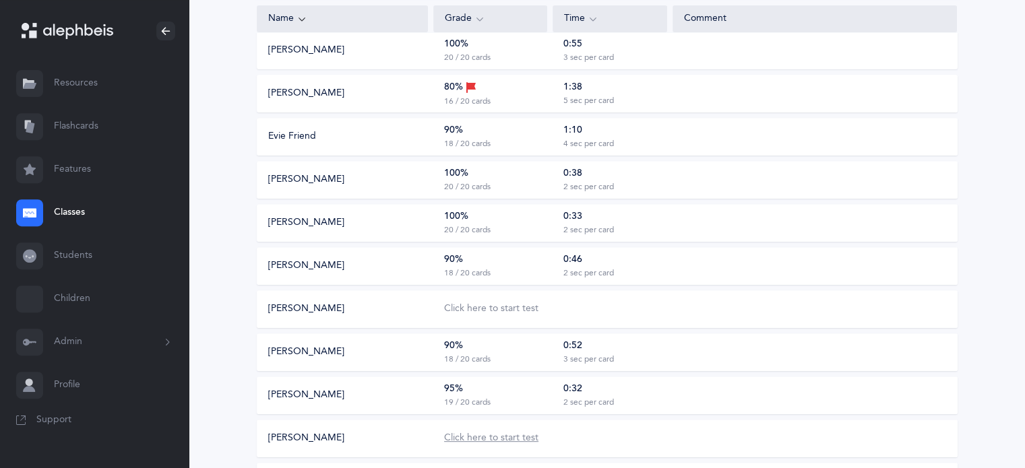
click at [470, 440] on div "Click here to start test" at bounding box center [491, 438] width 94 height 13
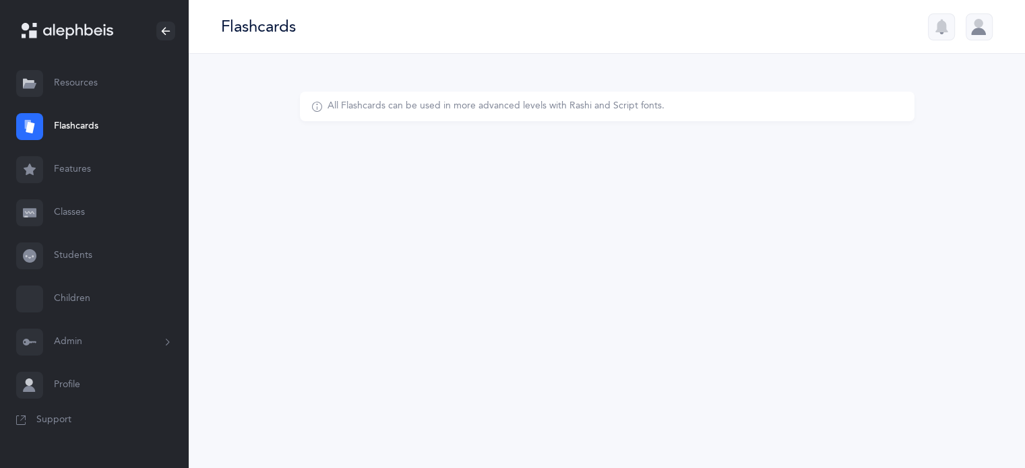
select select
select select "single"
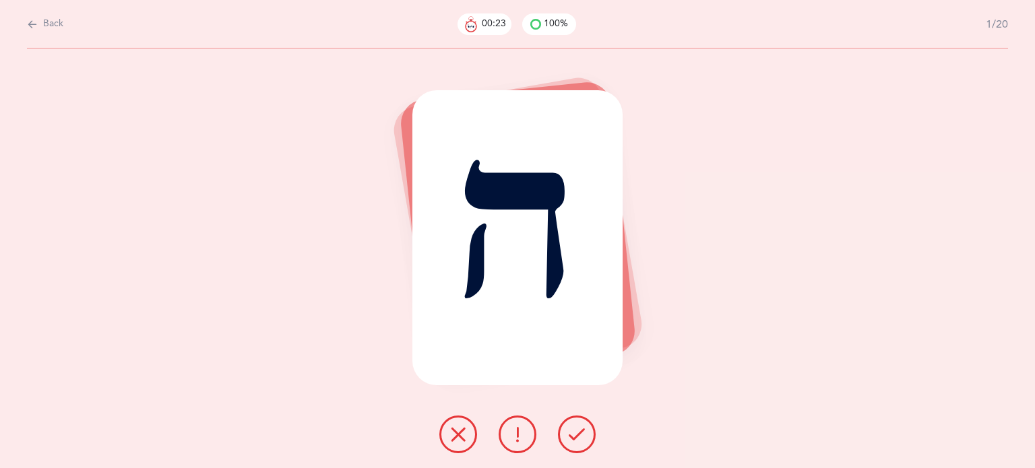
click at [578, 439] on icon at bounding box center [577, 435] width 16 height 16
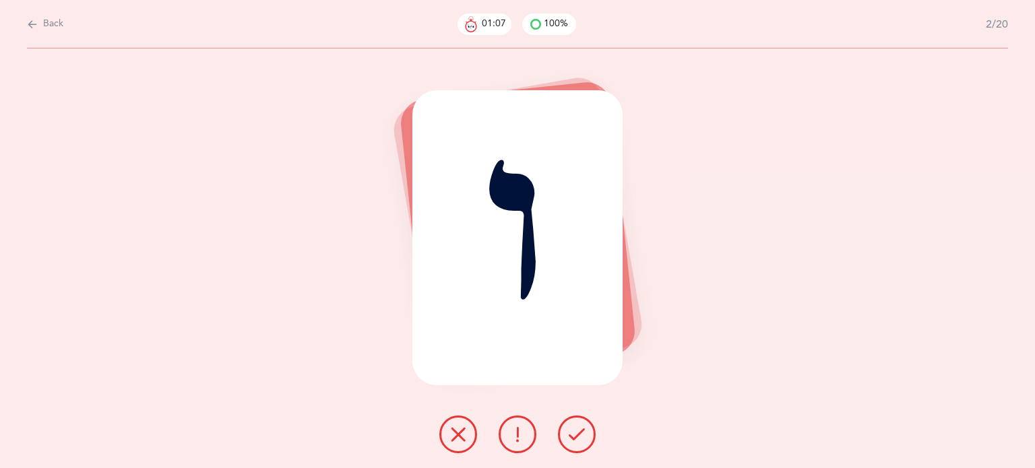
click at [466, 427] on icon at bounding box center [458, 435] width 16 height 16
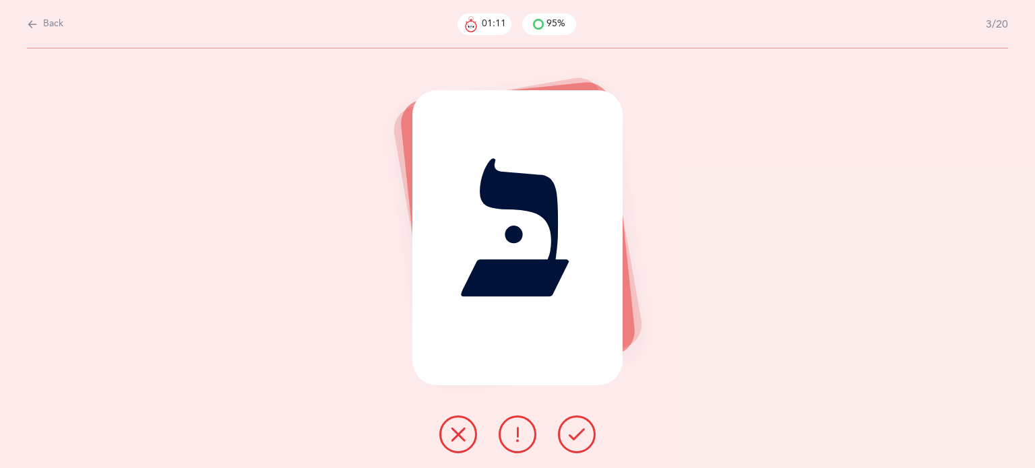
click at [588, 433] on button at bounding box center [577, 435] width 38 height 38
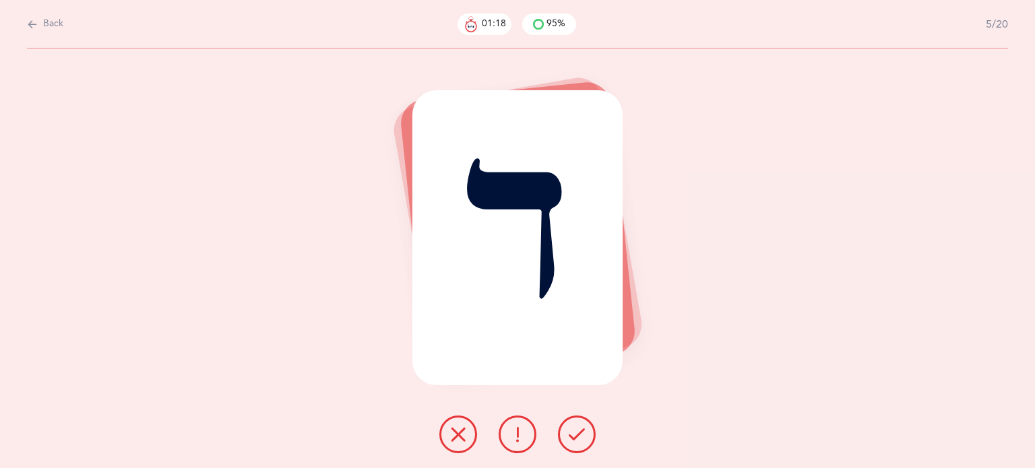
click at [469, 439] on button at bounding box center [458, 435] width 38 height 38
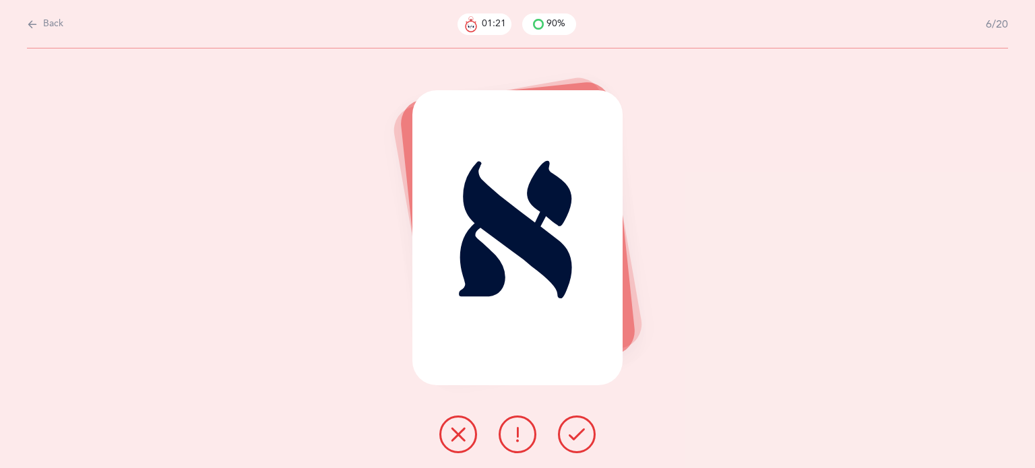
click at [577, 425] on button at bounding box center [577, 435] width 38 height 38
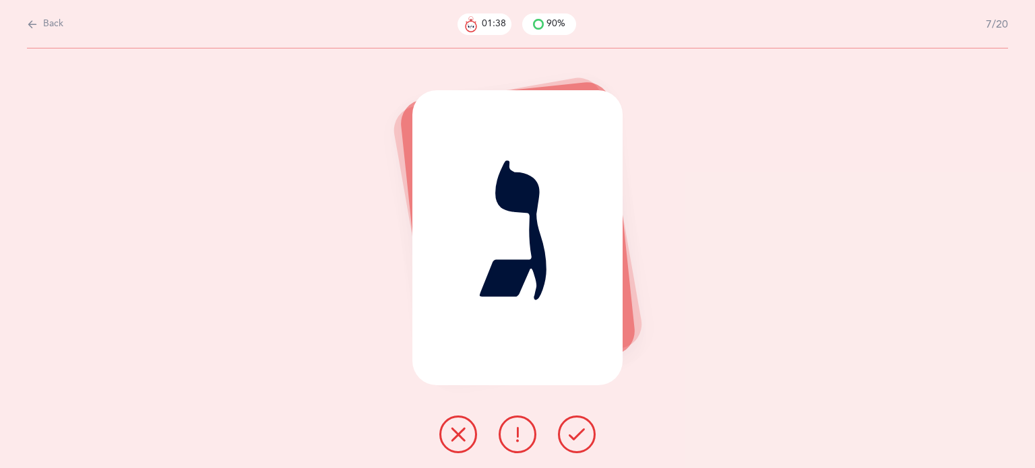
click at [474, 435] on button at bounding box center [458, 435] width 38 height 38
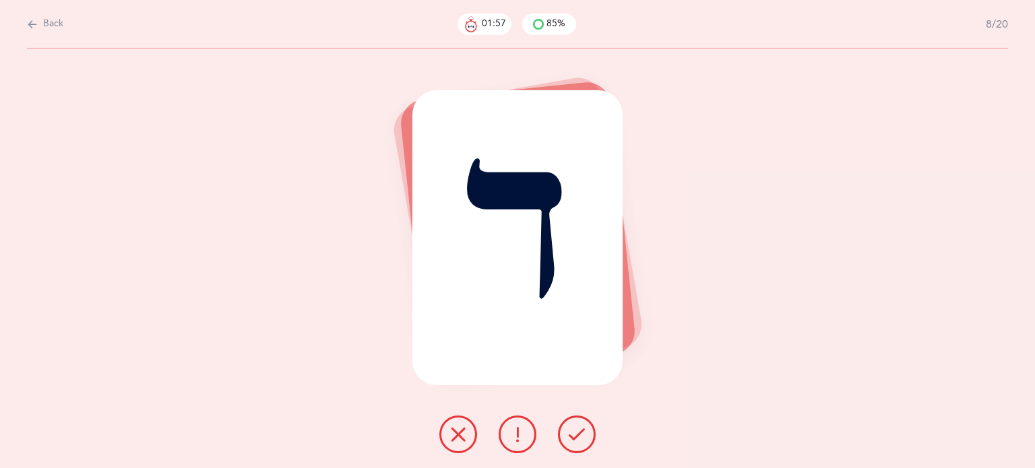
click at [443, 433] on button at bounding box center [458, 435] width 38 height 38
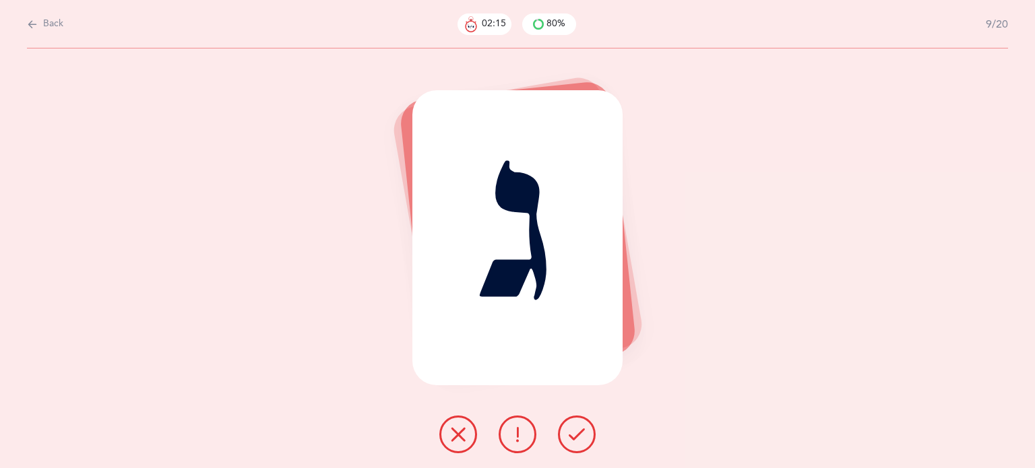
click at [592, 443] on button at bounding box center [577, 435] width 38 height 38
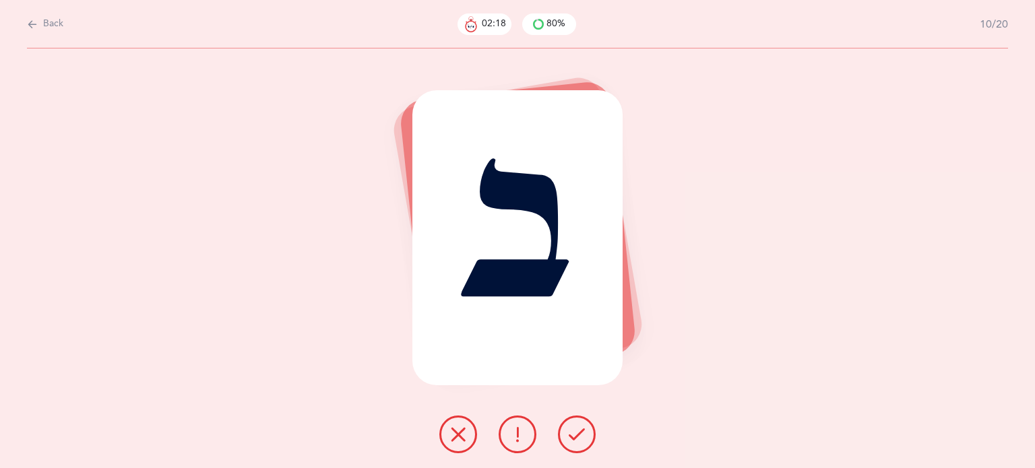
click at [590, 442] on button at bounding box center [577, 435] width 38 height 38
click at [587, 437] on button at bounding box center [577, 435] width 38 height 38
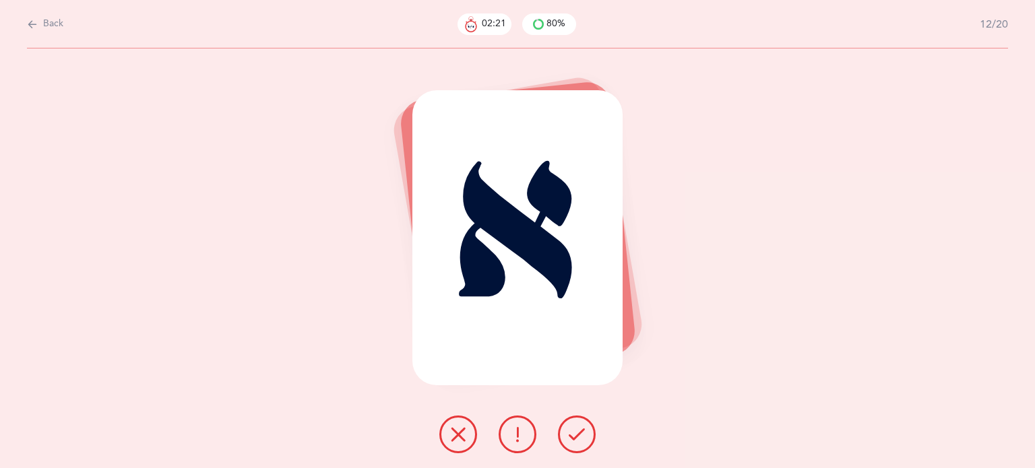
click at [580, 429] on icon at bounding box center [577, 435] width 16 height 16
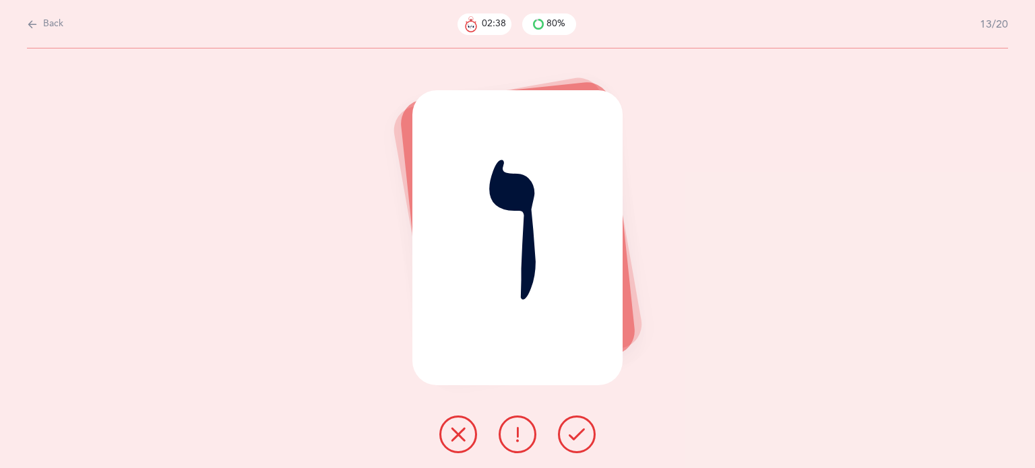
click at [466, 431] on icon at bounding box center [458, 435] width 16 height 16
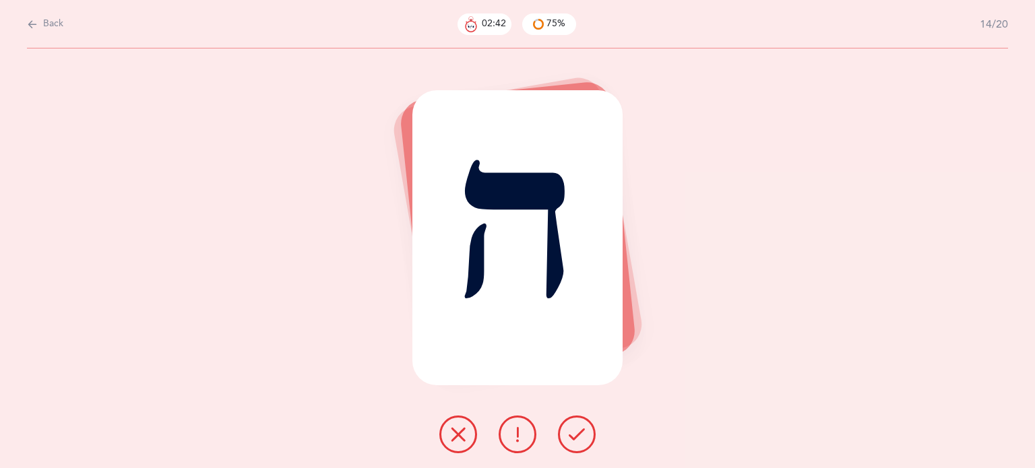
click at [573, 430] on icon at bounding box center [577, 435] width 16 height 16
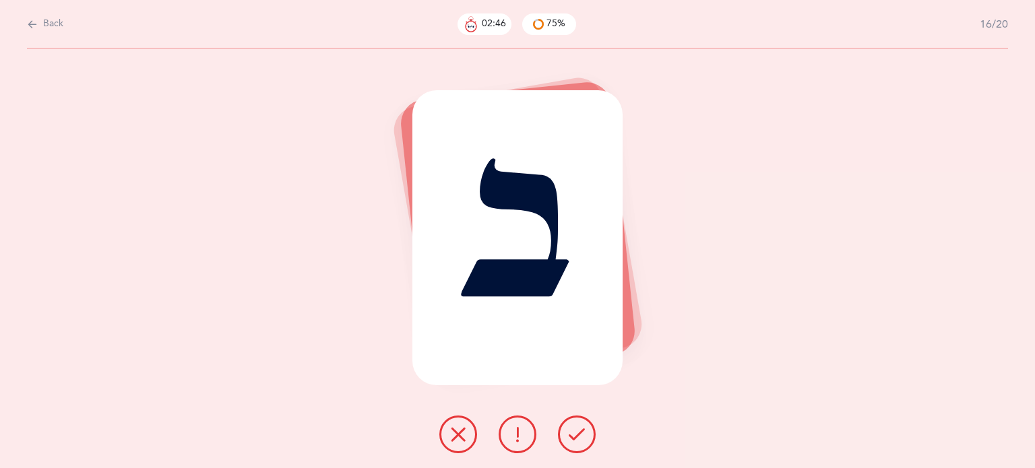
click at [574, 429] on icon at bounding box center [577, 435] width 16 height 16
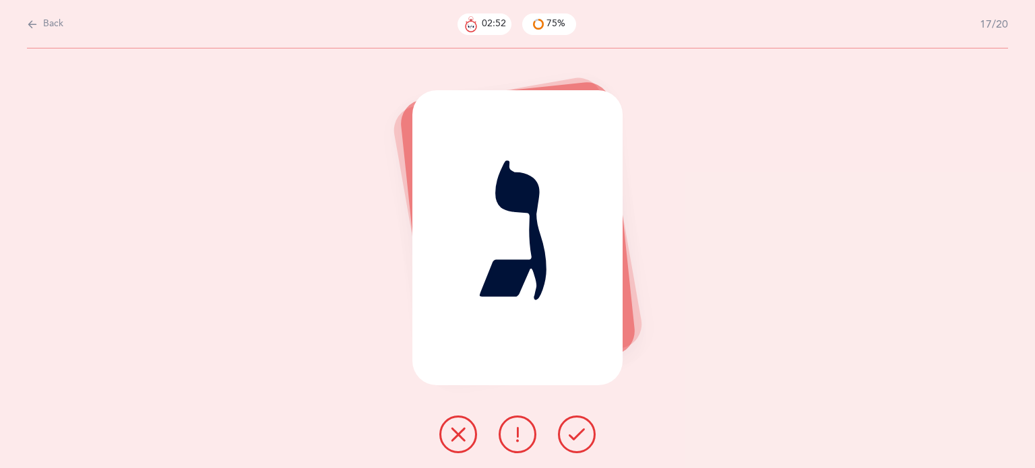
click at [451, 431] on icon at bounding box center [458, 435] width 16 height 16
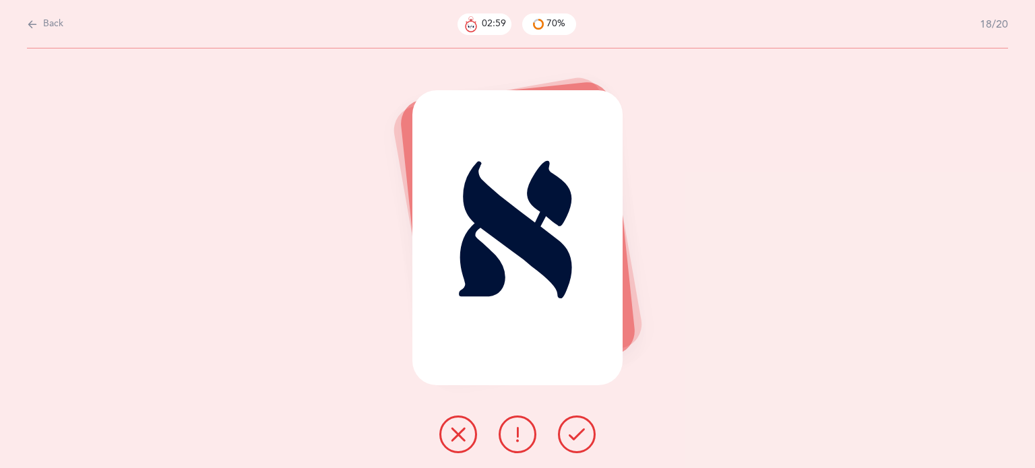
click at [575, 430] on icon at bounding box center [577, 435] width 16 height 16
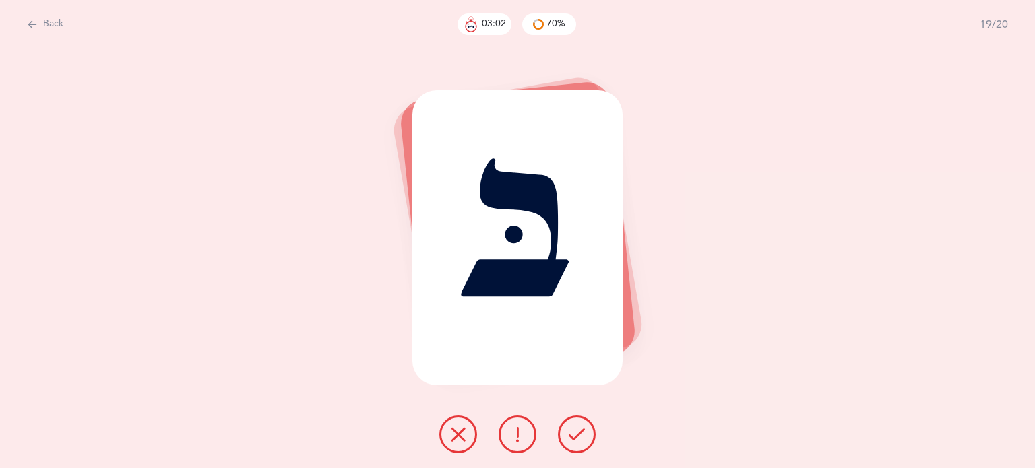
click at [575, 430] on icon at bounding box center [577, 435] width 16 height 16
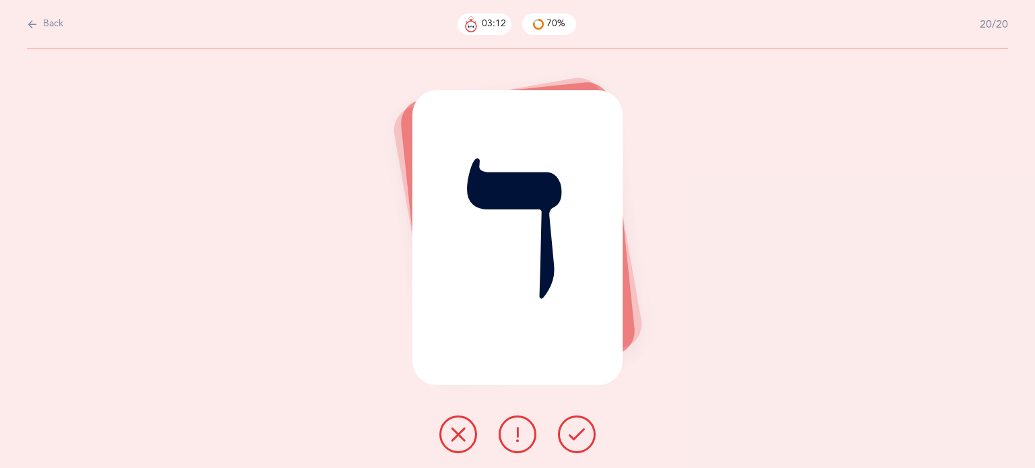
click at [447, 438] on button at bounding box center [458, 435] width 38 height 38
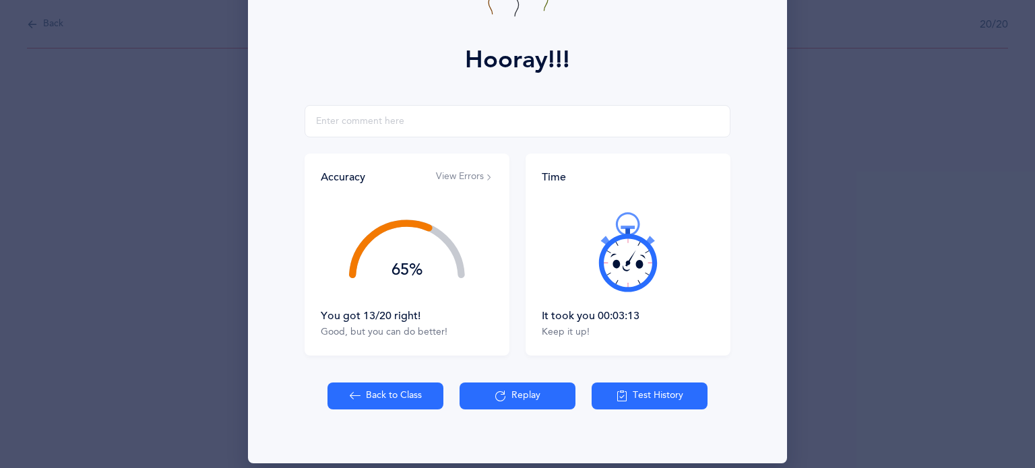
scroll to position [173, 0]
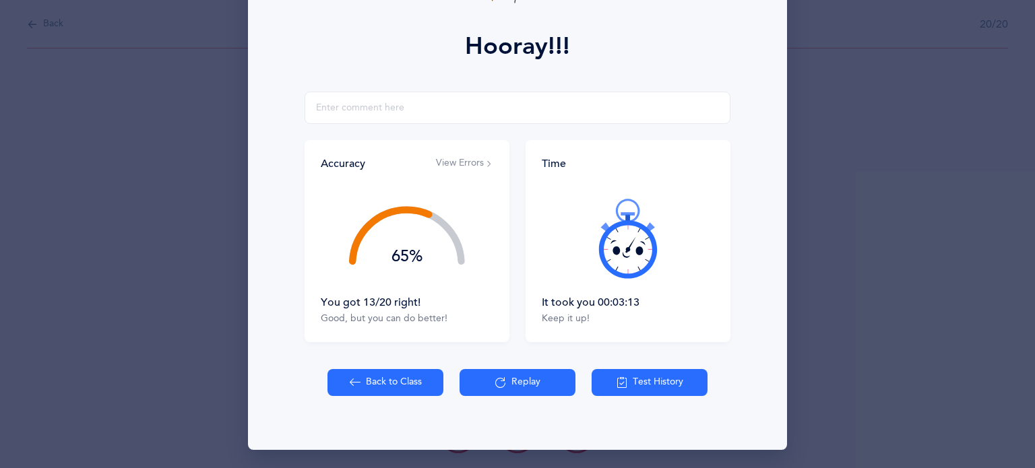
click at [372, 387] on button "Back to Class" at bounding box center [386, 382] width 116 height 27
click at [374, 379] on button "Back to Class" at bounding box center [386, 382] width 116 height 27
